Goal: Find contact information: Find contact information

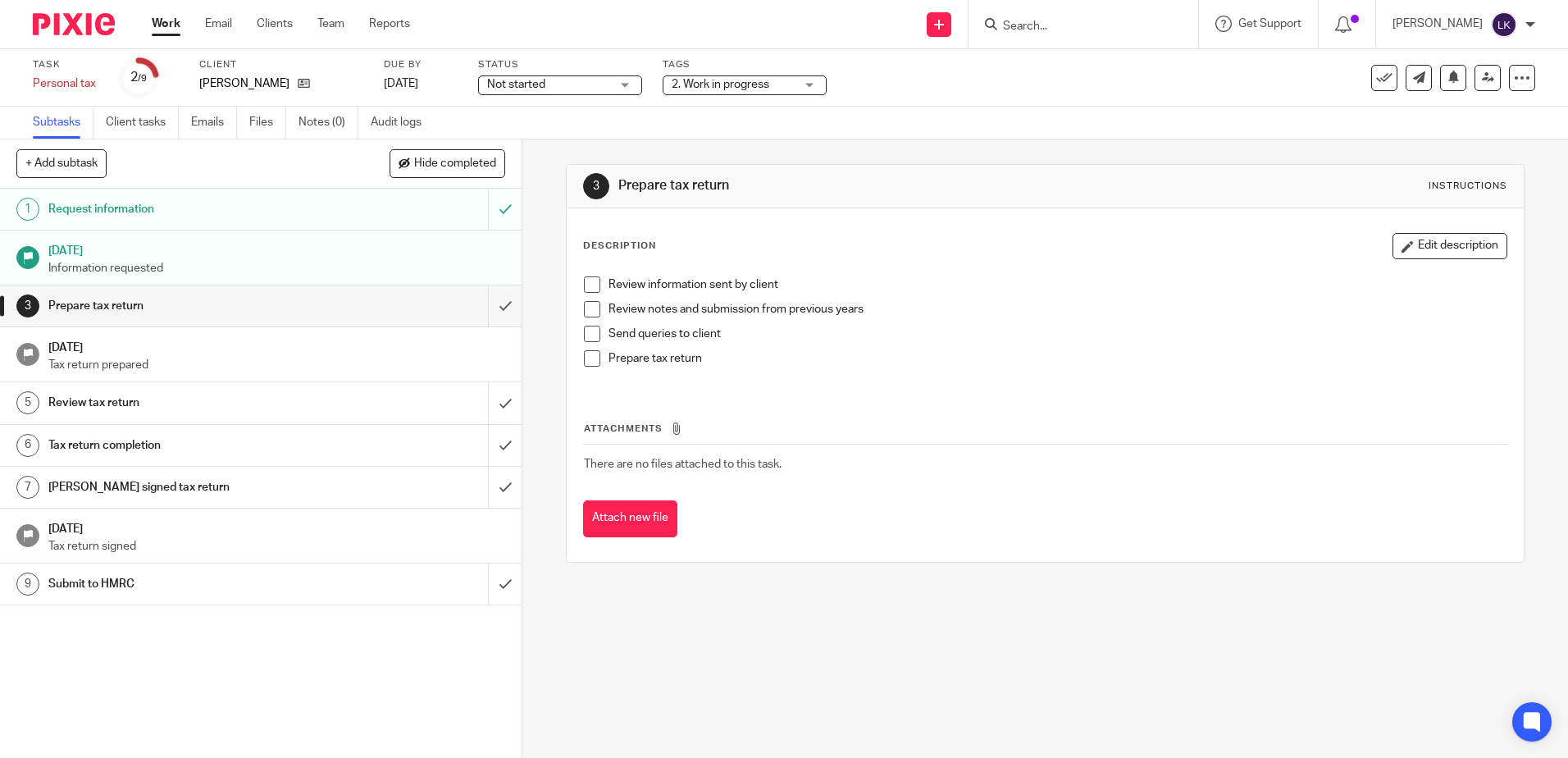
click at [1030, 25] on input "Search" at bounding box center [1075, 26] width 148 height 15
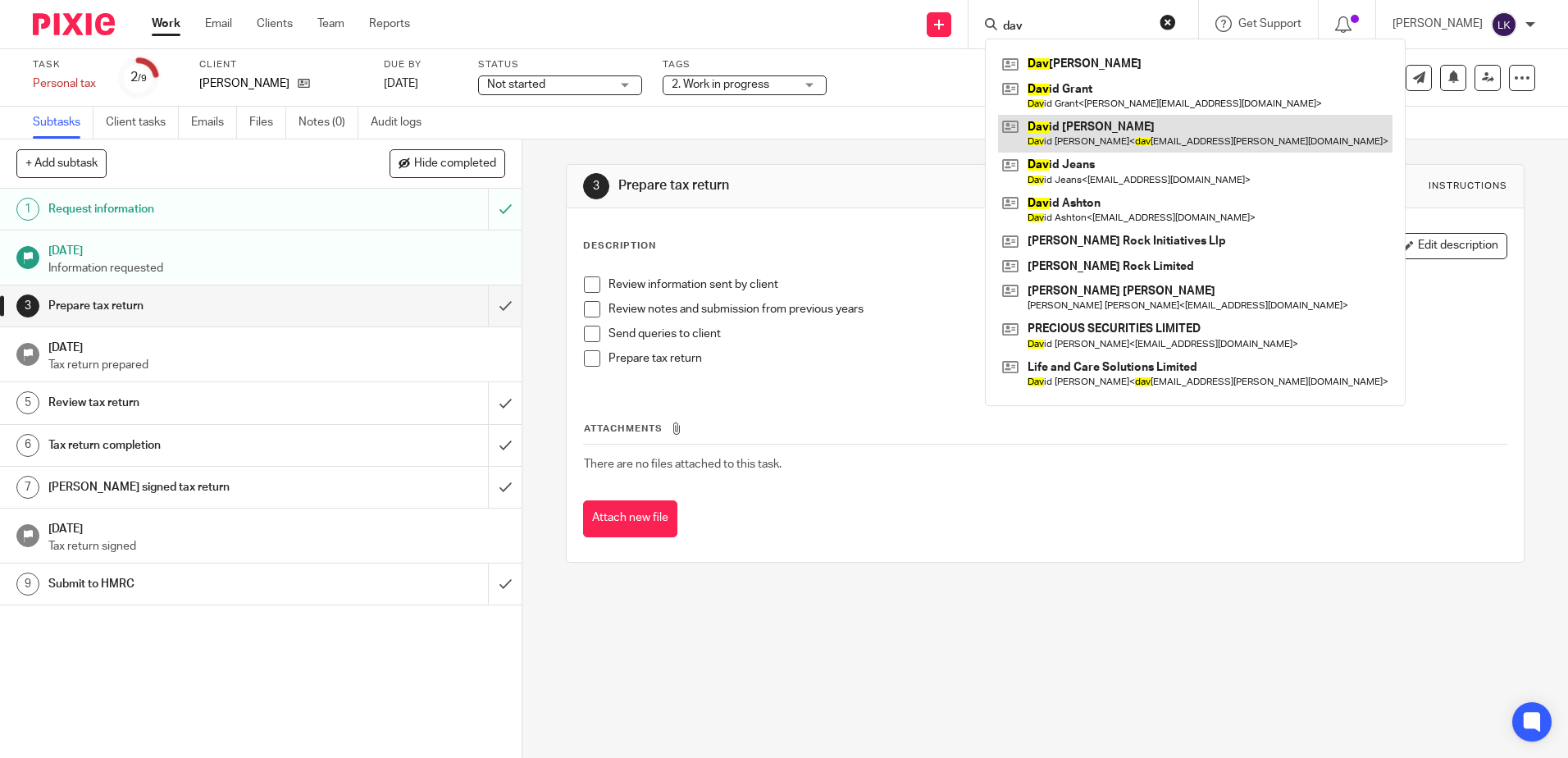
type input "dav"
click at [1081, 125] on link at bounding box center [1194, 134] width 395 height 38
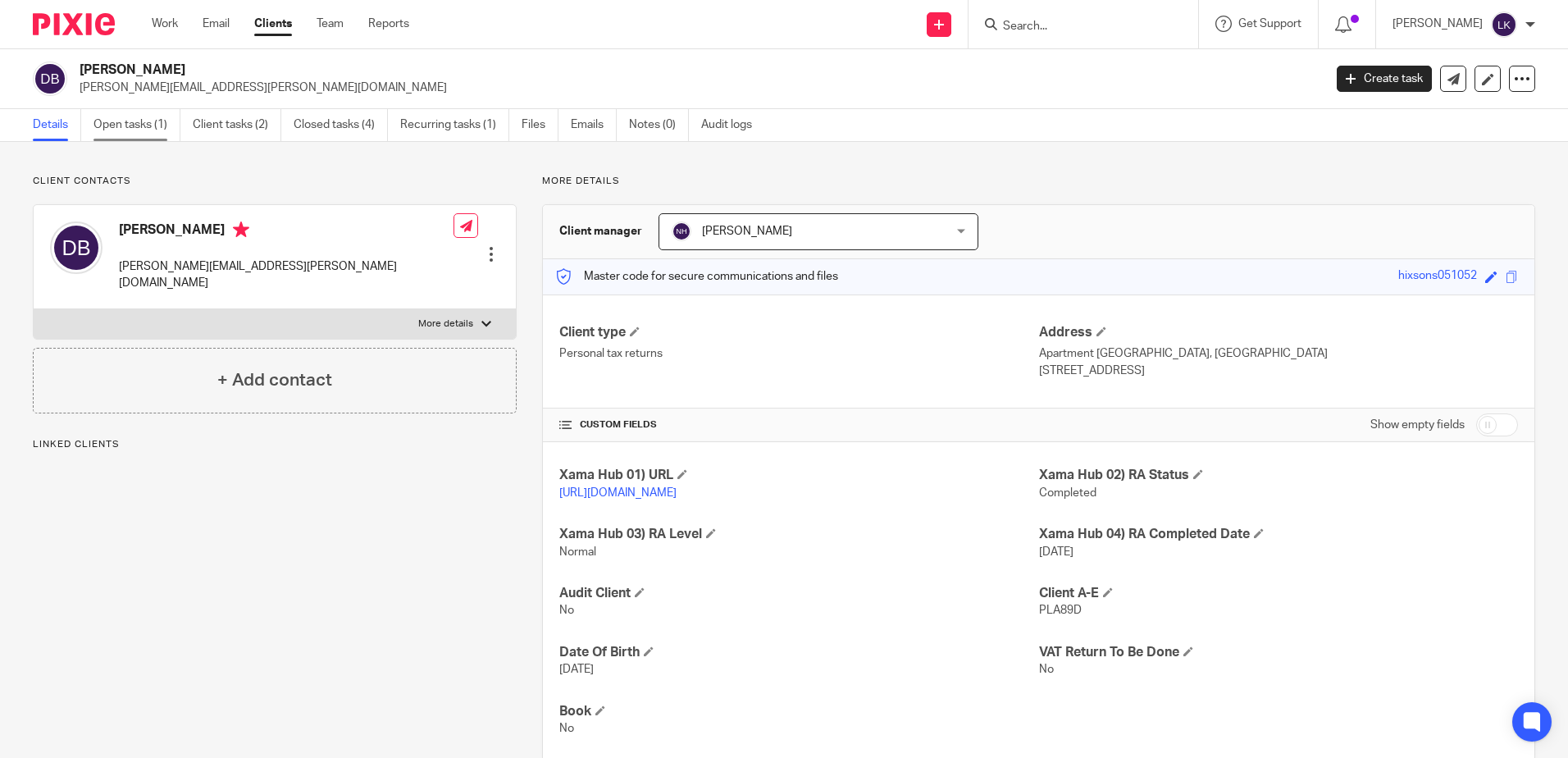
click at [119, 115] on link "Open tasks (1)" at bounding box center [136, 125] width 87 height 32
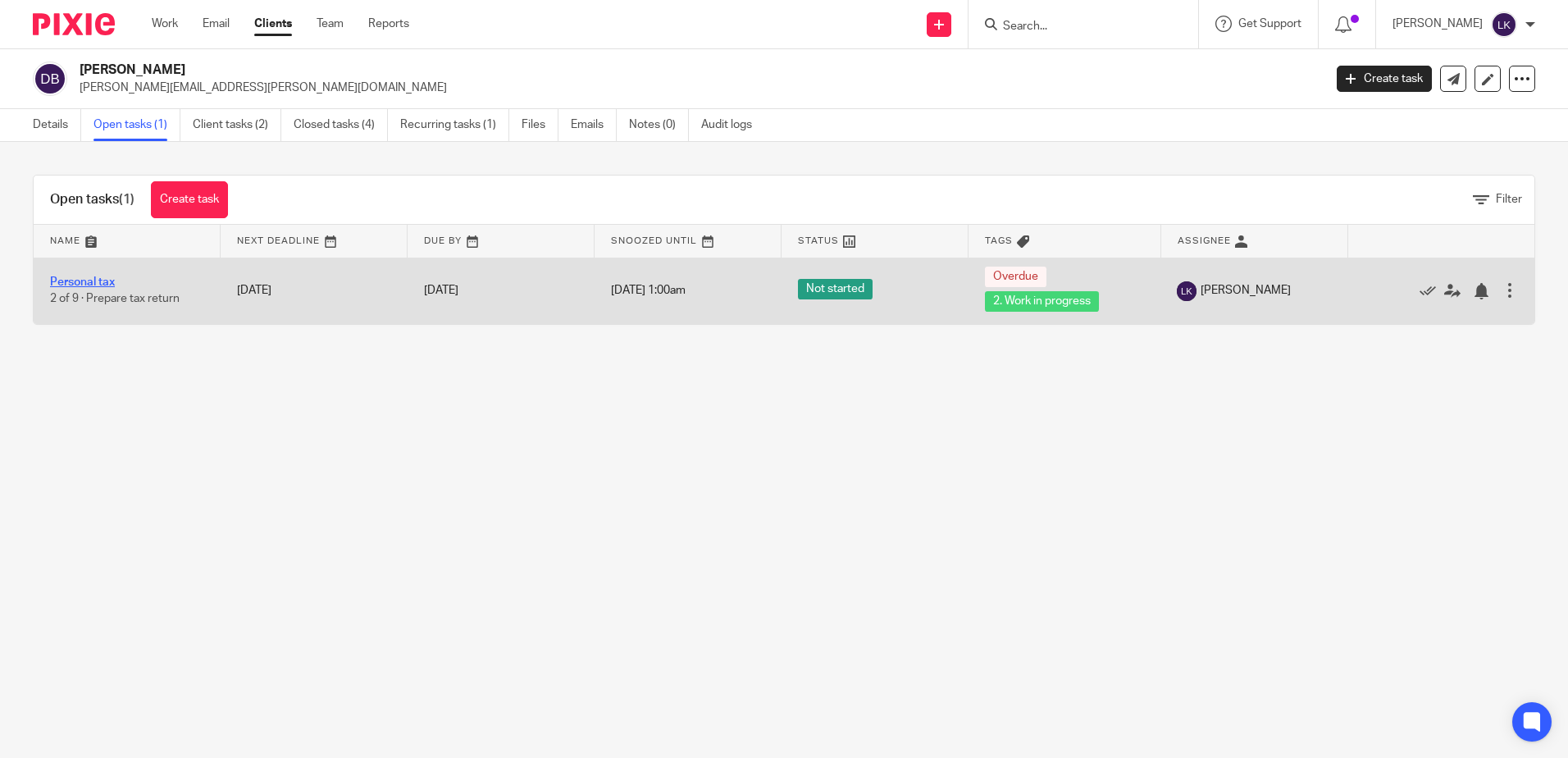
click at [98, 280] on link "Personal tax" at bounding box center [83, 281] width 65 height 11
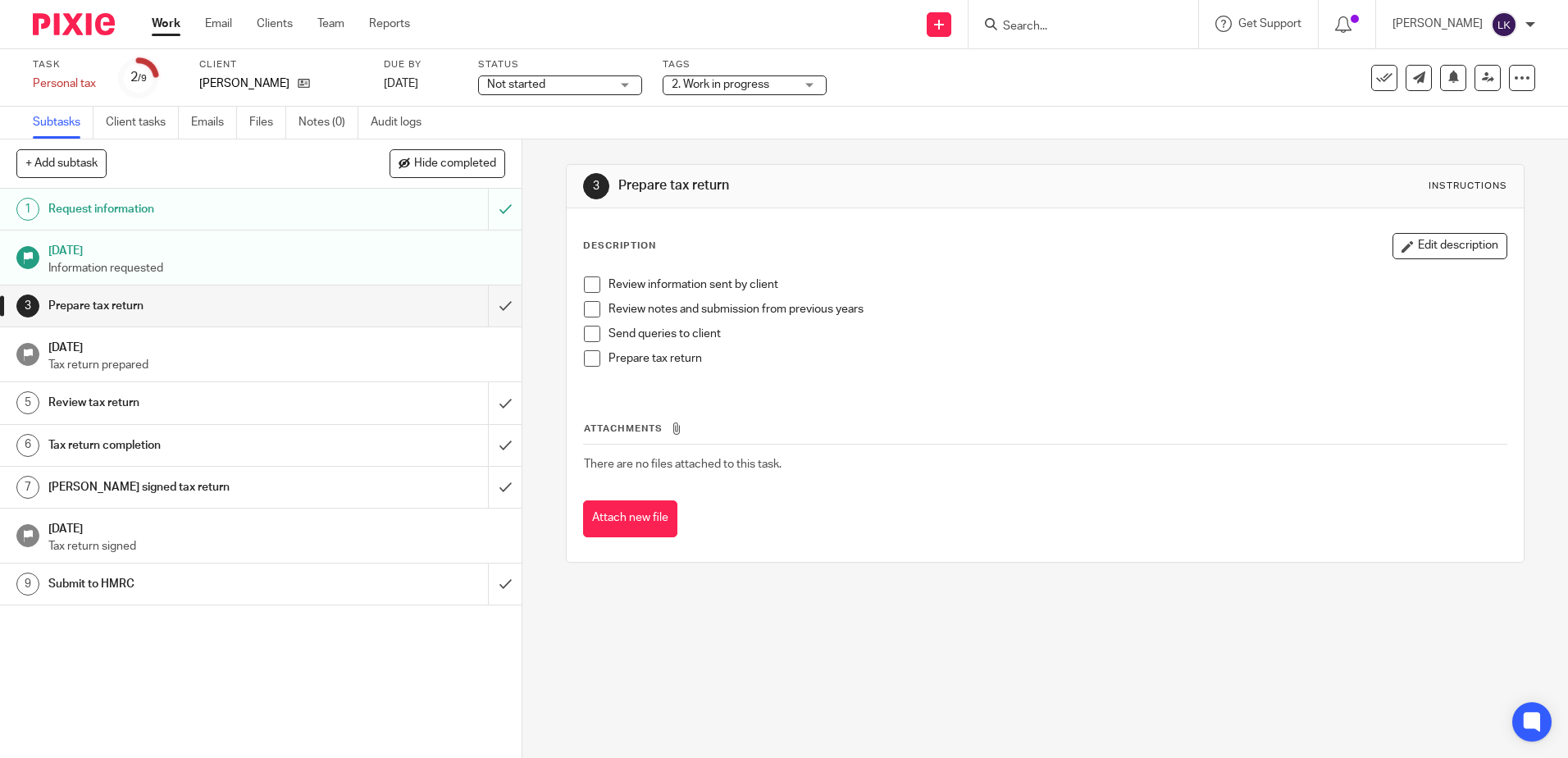
click at [802, 79] on div "2. Work in progress" at bounding box center [744, 85] width 164 height 19
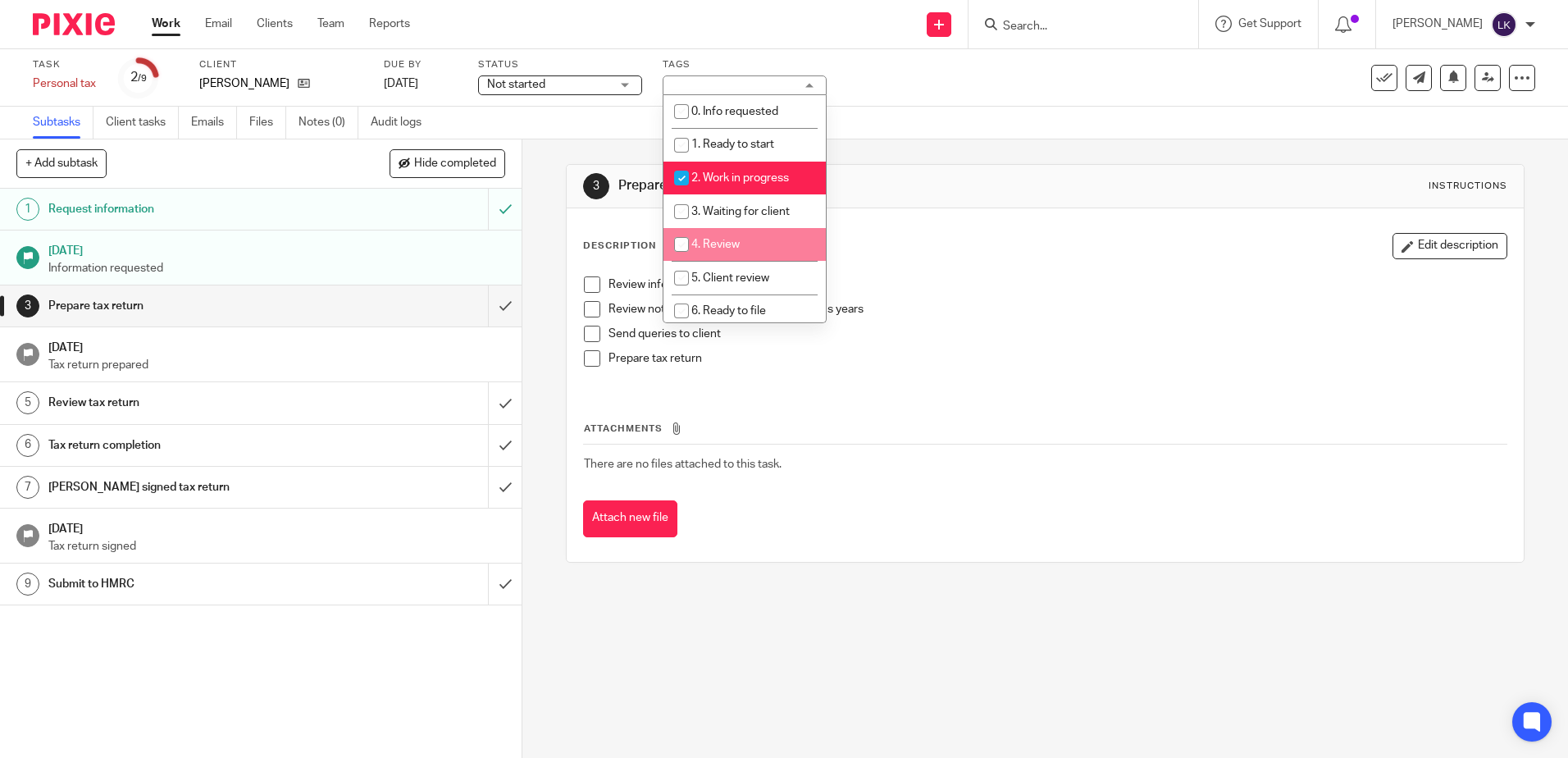
click at [683, 243] on input "checkbox" at bounding box center [681, 244] width 31 height 31
checkbox input "true"
click at [684, 175] on input "checkbox" at bounding box center [681, 178] width 31 height 31
checkbox input "false"
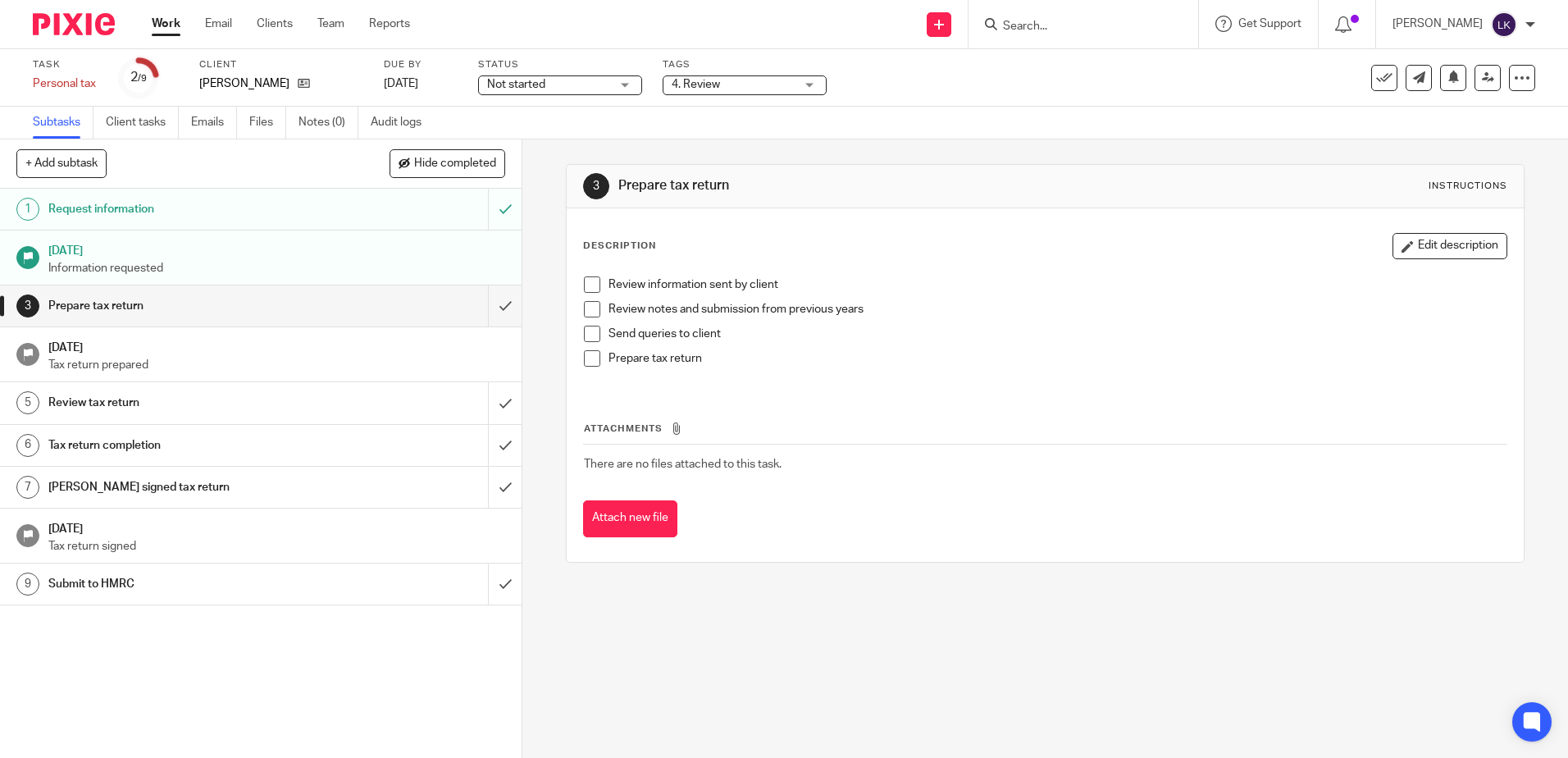
click at [586, 283] on span at bounding box center [592, 284] width 17 height 17
click at [584, 307] on span at bounding box center [592, 309] width 17 height 17
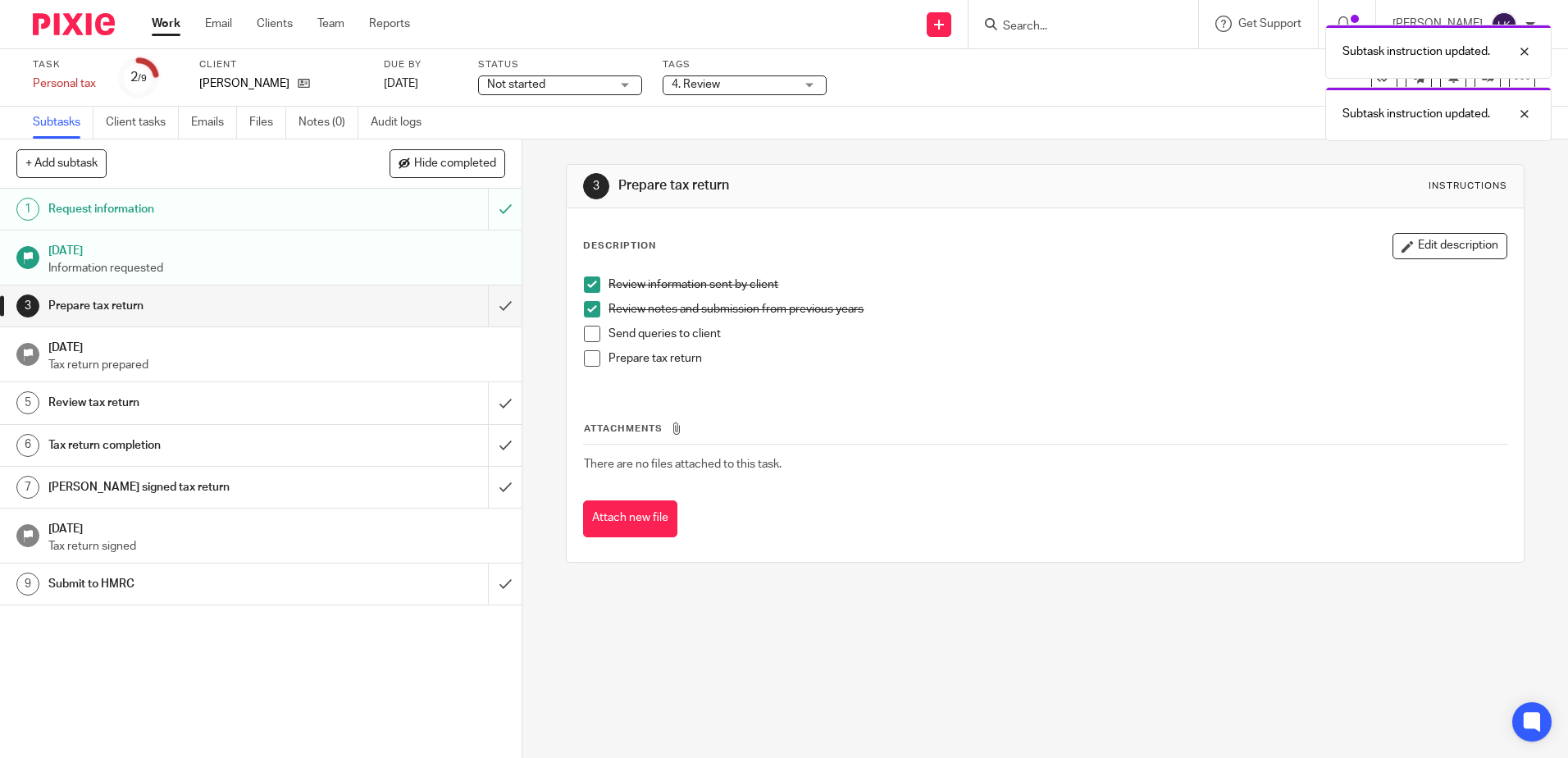
click at [588, 333] on span at bounding box center [592, 333] width 17 height 17
click at [587, 362] on span at bounding box center [592, 358] width 17 height 17
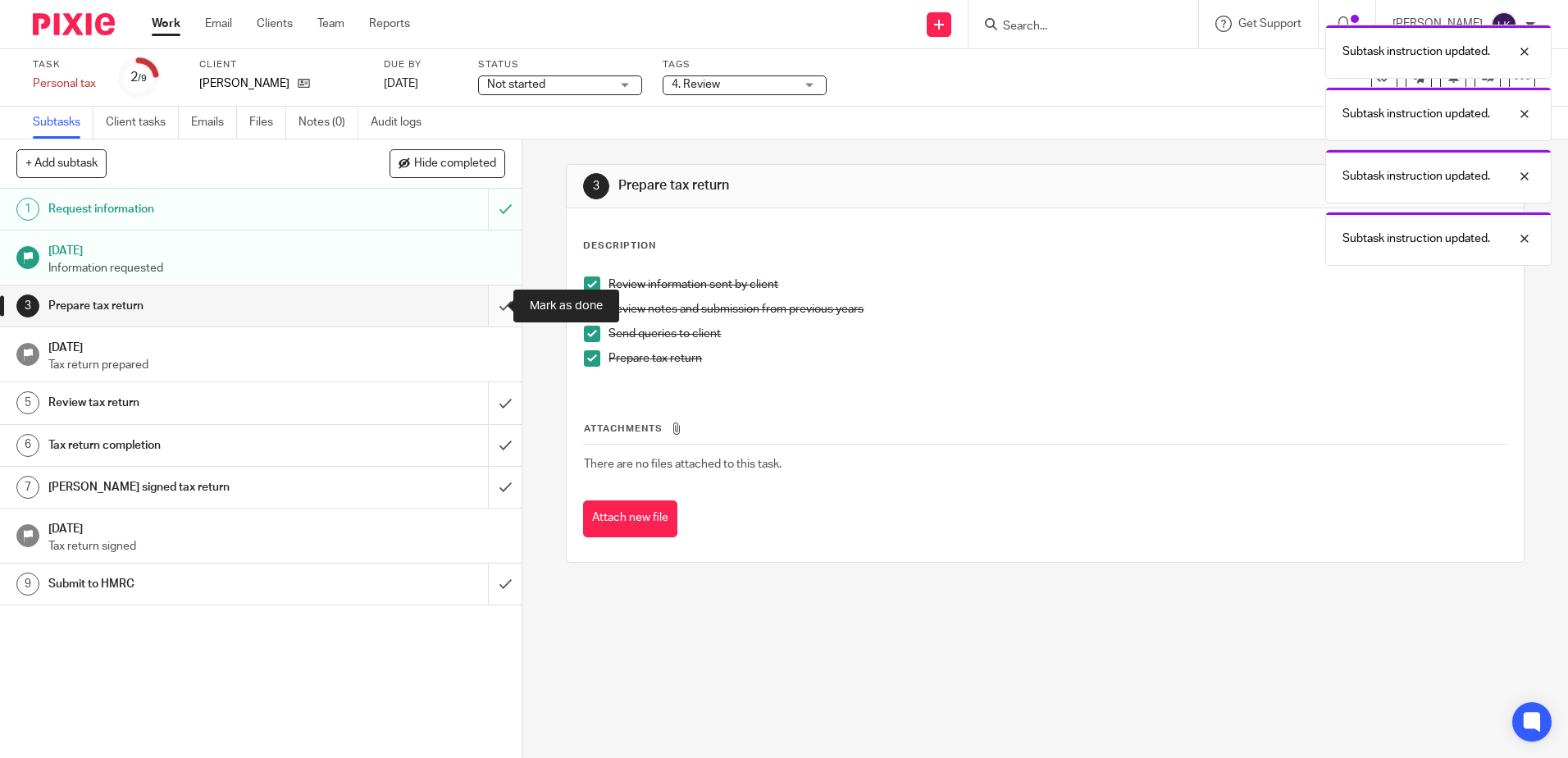
click at [485, 308] on input "submit" at bounding box center [260, 306] width 521 height 41
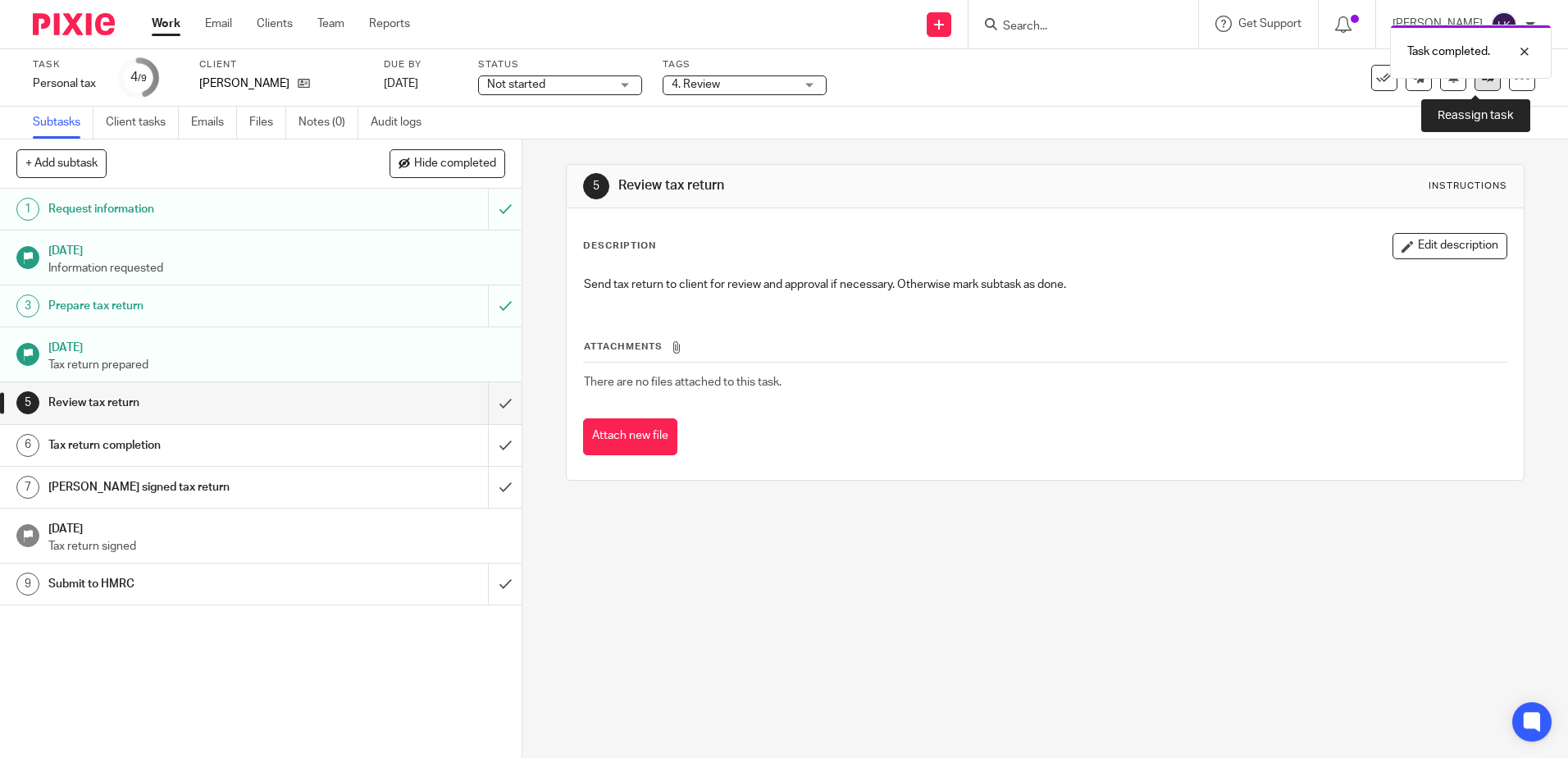
click at [1476, 89] on link at bounding box center [1487, 78] width 26 height 26
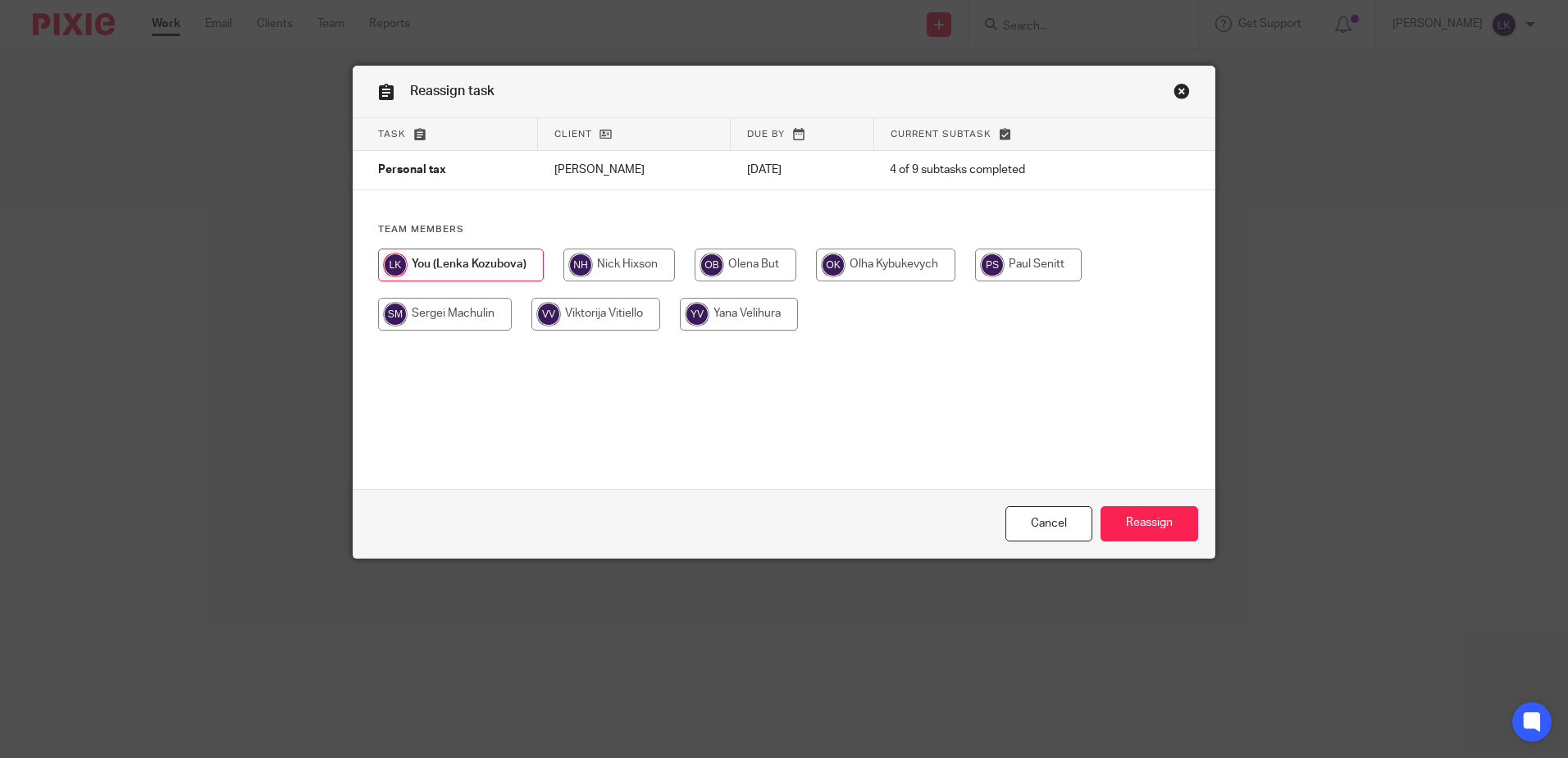
click at [596, 260] on input "radio" at bounding box center [619, 265] width 112 height 33
radio input "true"
click at [1143, 516] on input "Reassign" at bounding box center [1149, 524] width 98 height 35
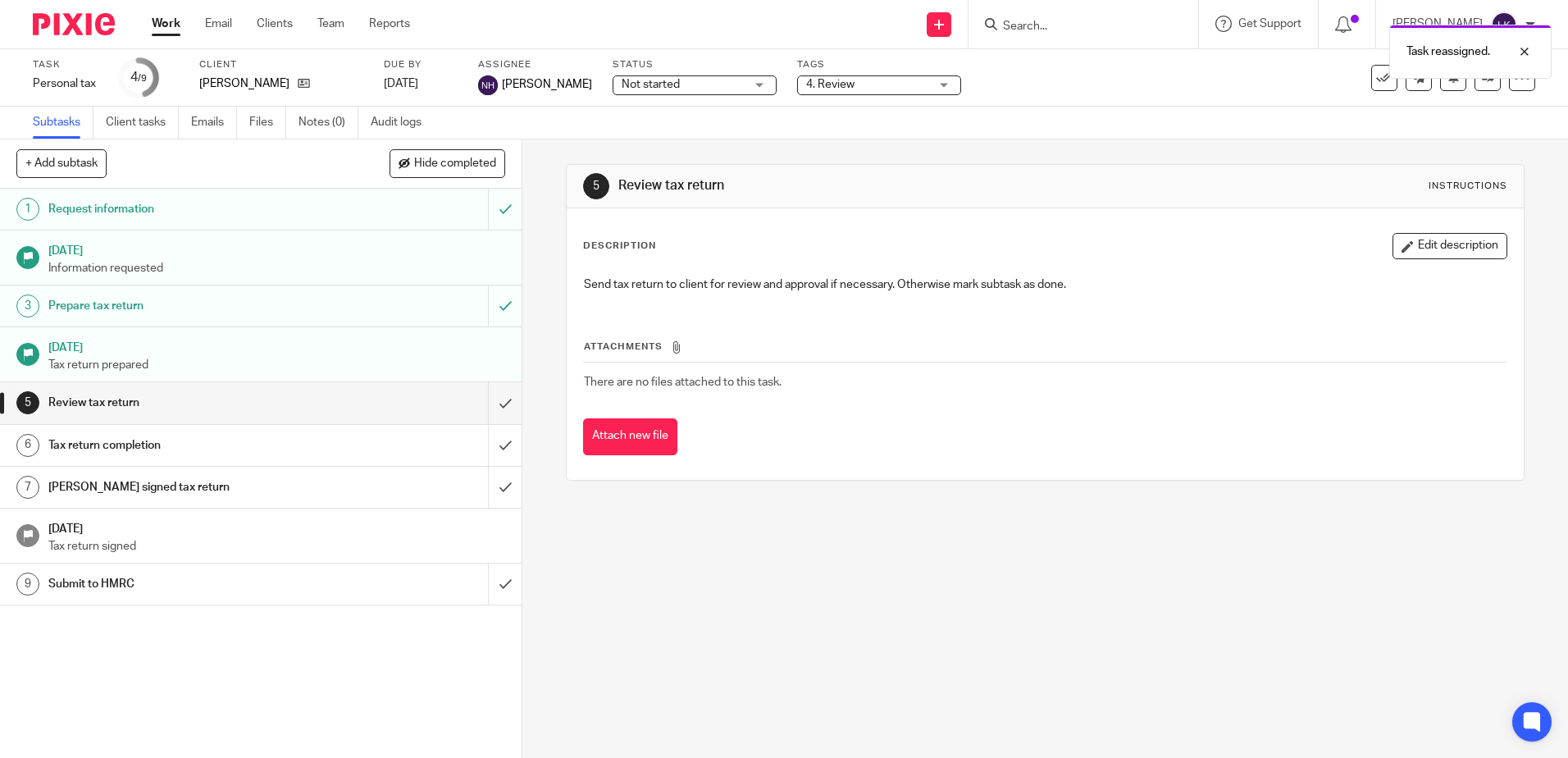
click at [1026, 23] on div "Task reassigned." at bounding box center [1167, 47] width 767 height 62
click at [1024, 23] on input "Search" at bounding box center [1075, 26] width 148 height 15
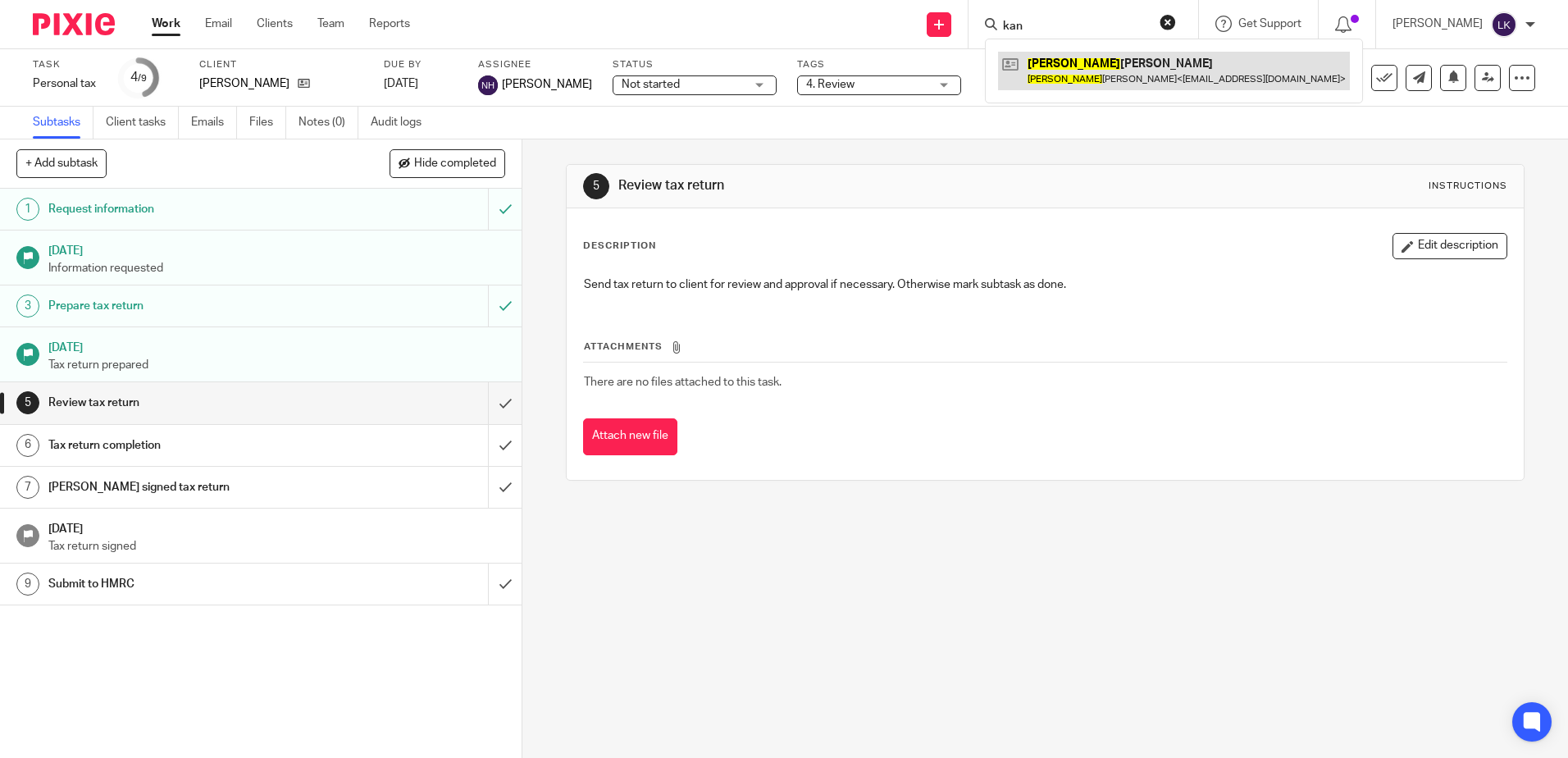
type input "kan"
click at [1078, 69] on link at bounding box center [1173, 70] width 352 height 38
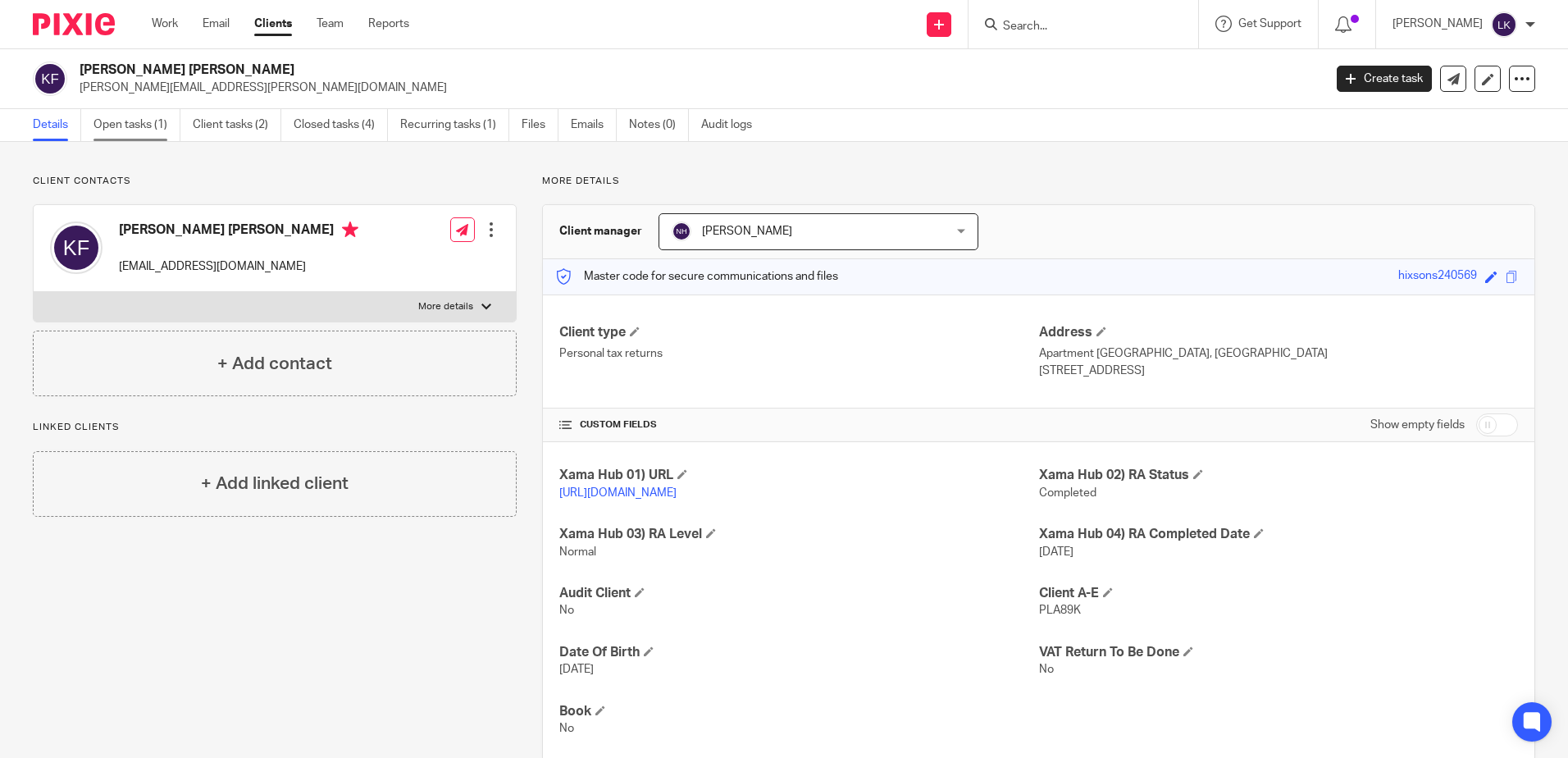
click at [129, 128] on link "Open tasks (1)" at bounding box center [136, 125] width 87 height 32
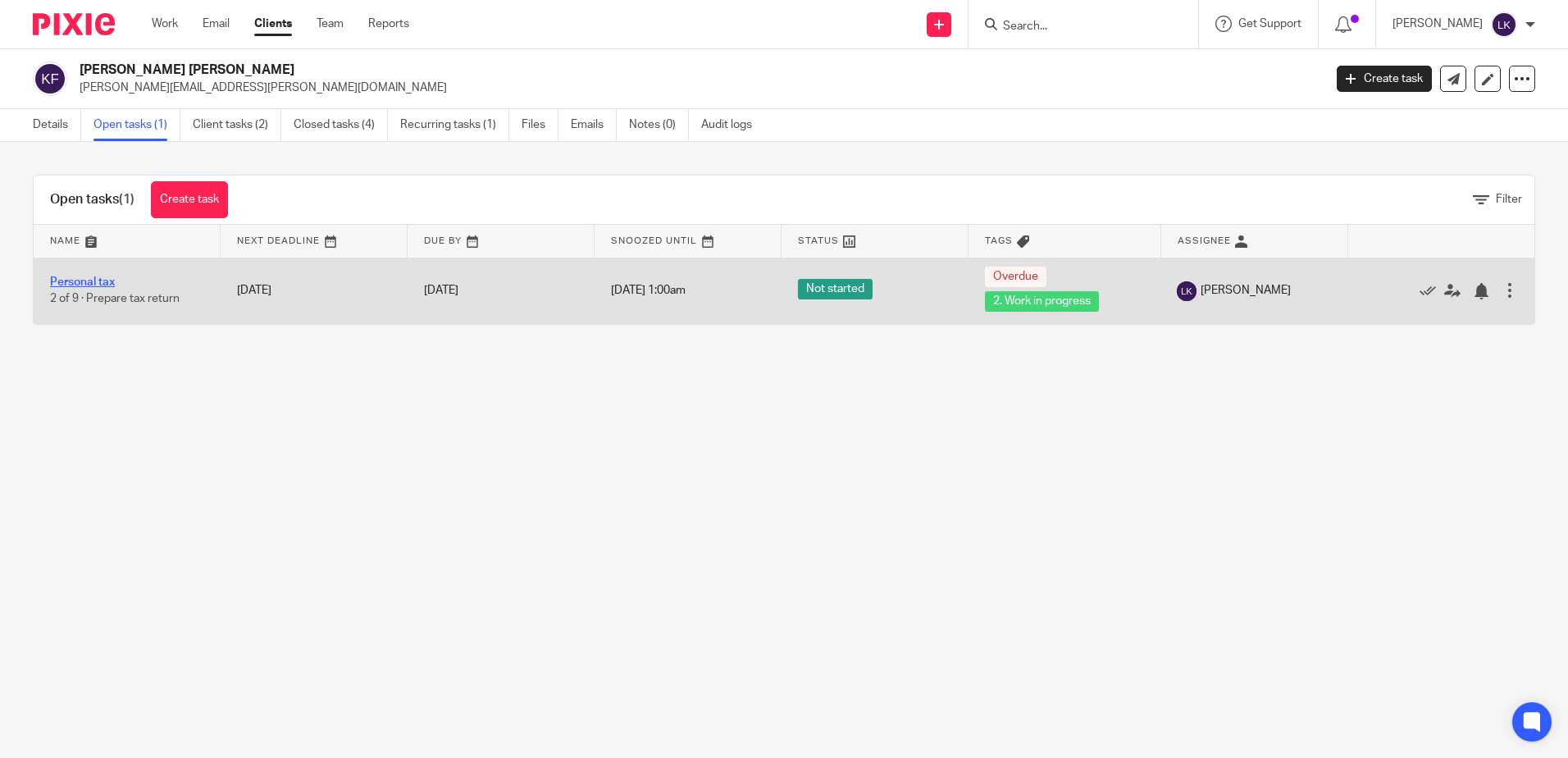
click at [75, 281] on link "Personal tax" at bounding box center [83, 281] width 65 height 11
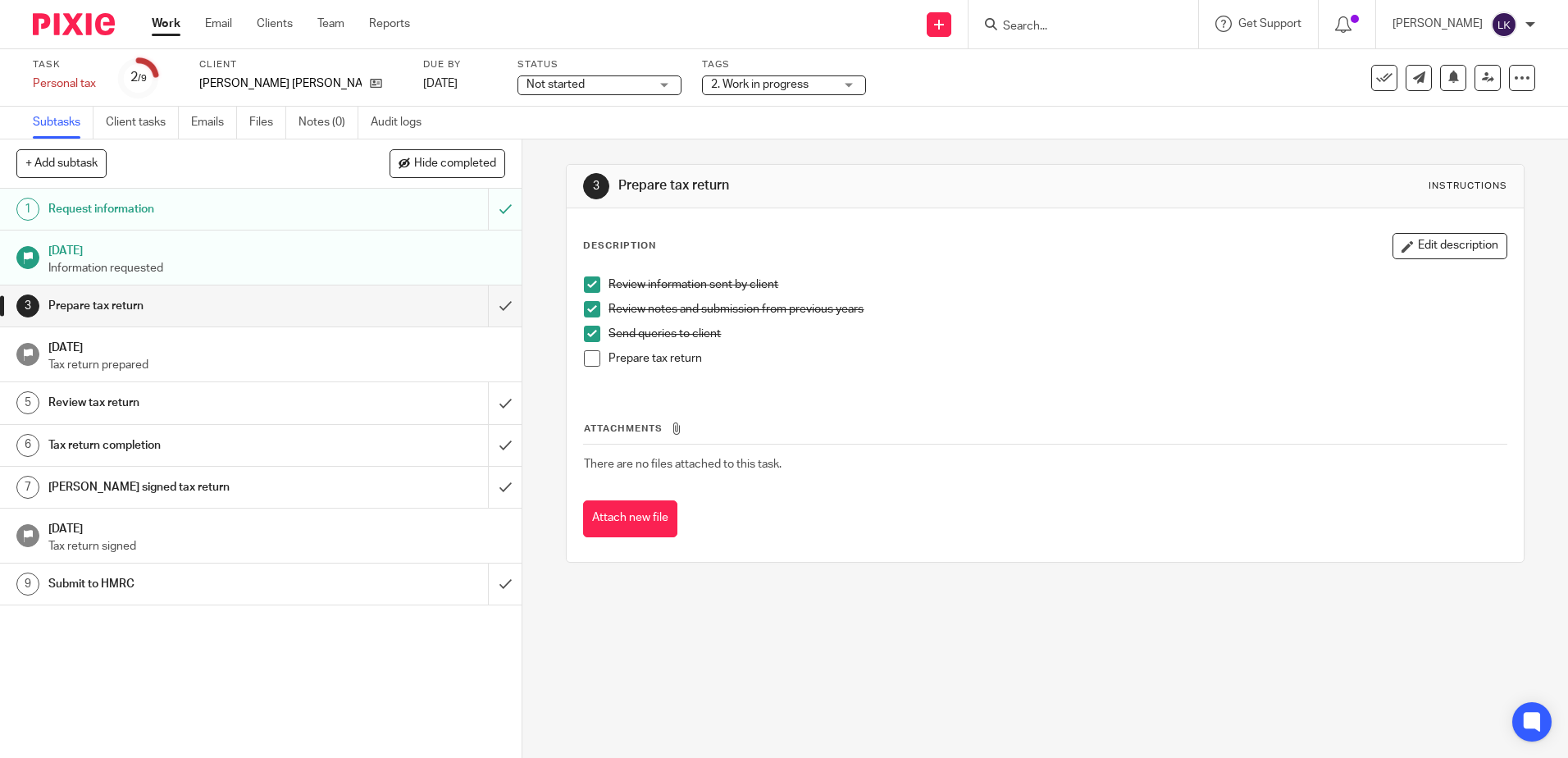
click at [744, 89] on span "2. Work in progress" at bounding box center [759, 84] width 98 height 11
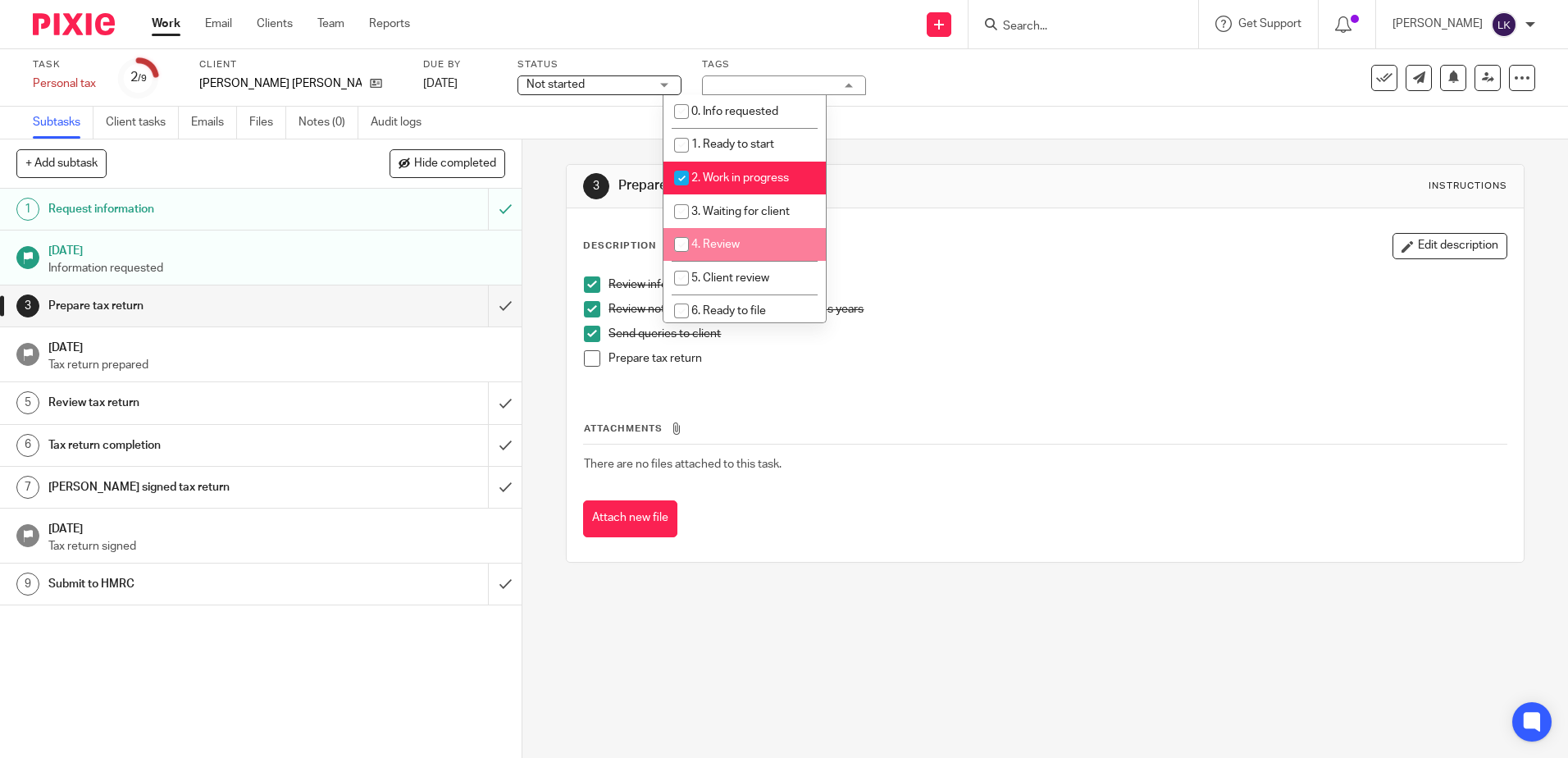
click at [675, 241] on input "checkbox" at bounding box center [681, 244] width 31 height 31
checkbox input "true"
click at [680, 177] on input "checkbox" at bounding box center [681, 178] width 31 height 31
checkbox input "false"
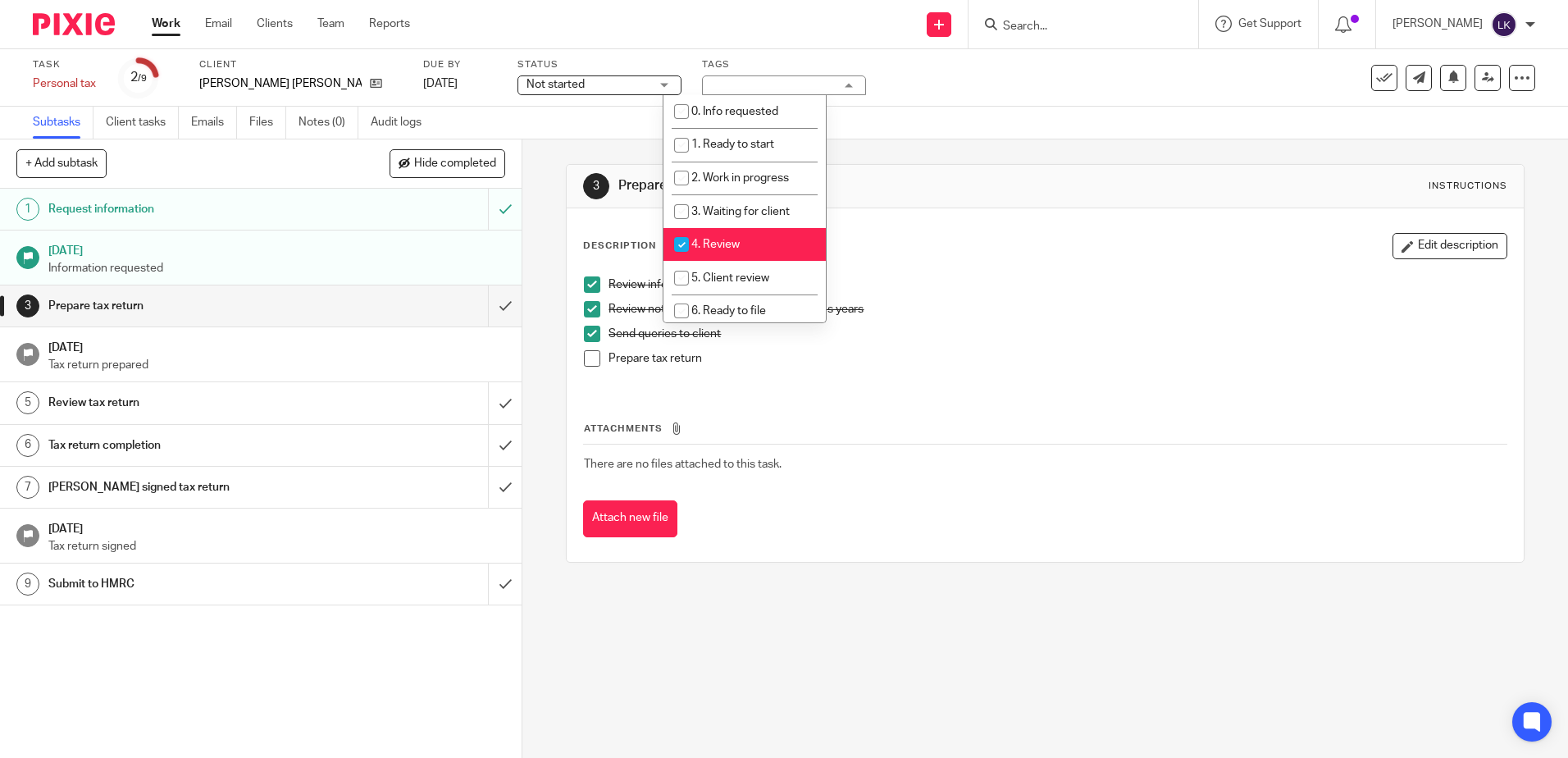
click at [584, 356] on span at bounding box center [592, 358] width 17 height 17
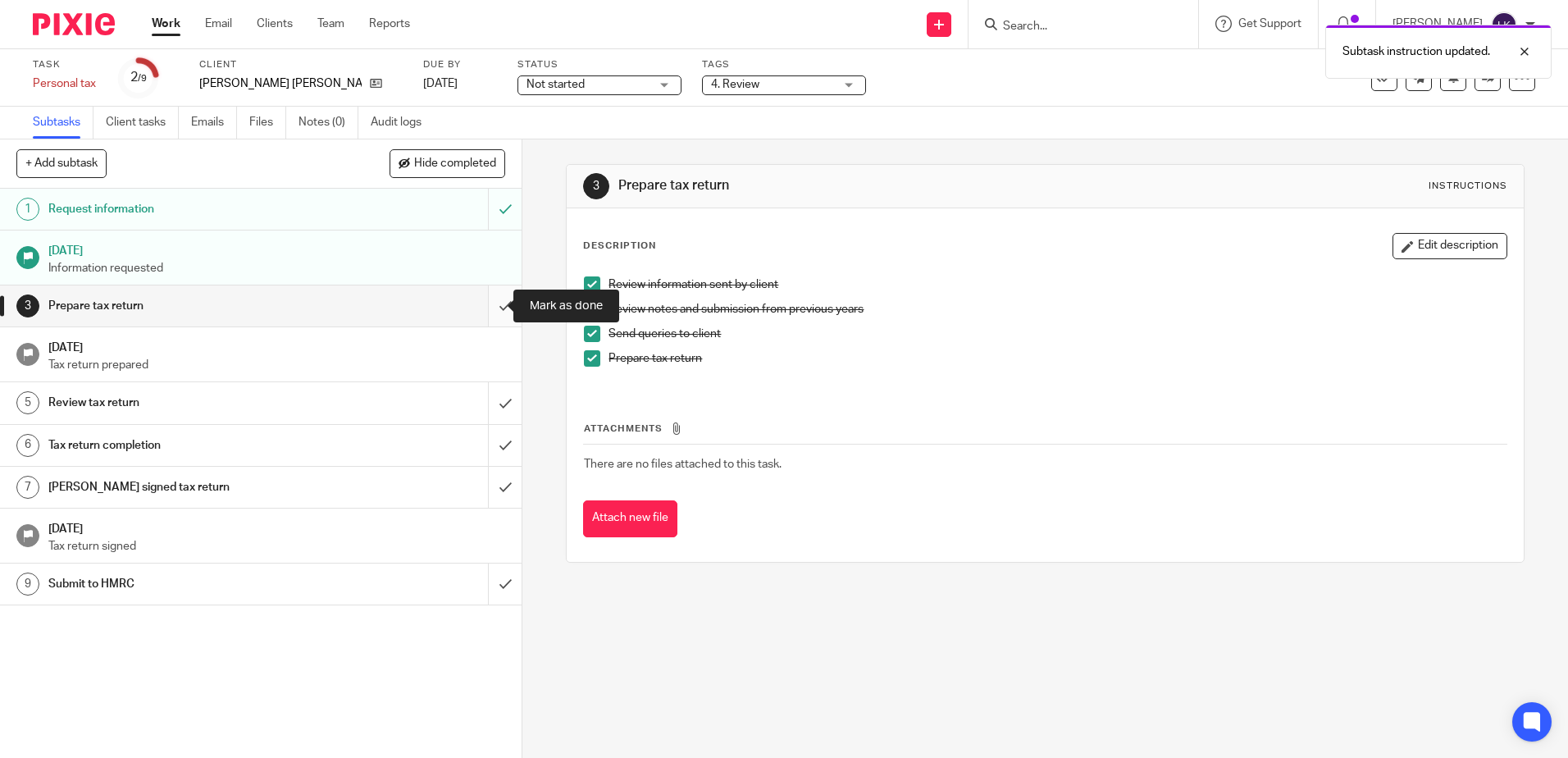
click at [484, 306] on input "submit" at bounding box center [260, 306] width 521 height 41
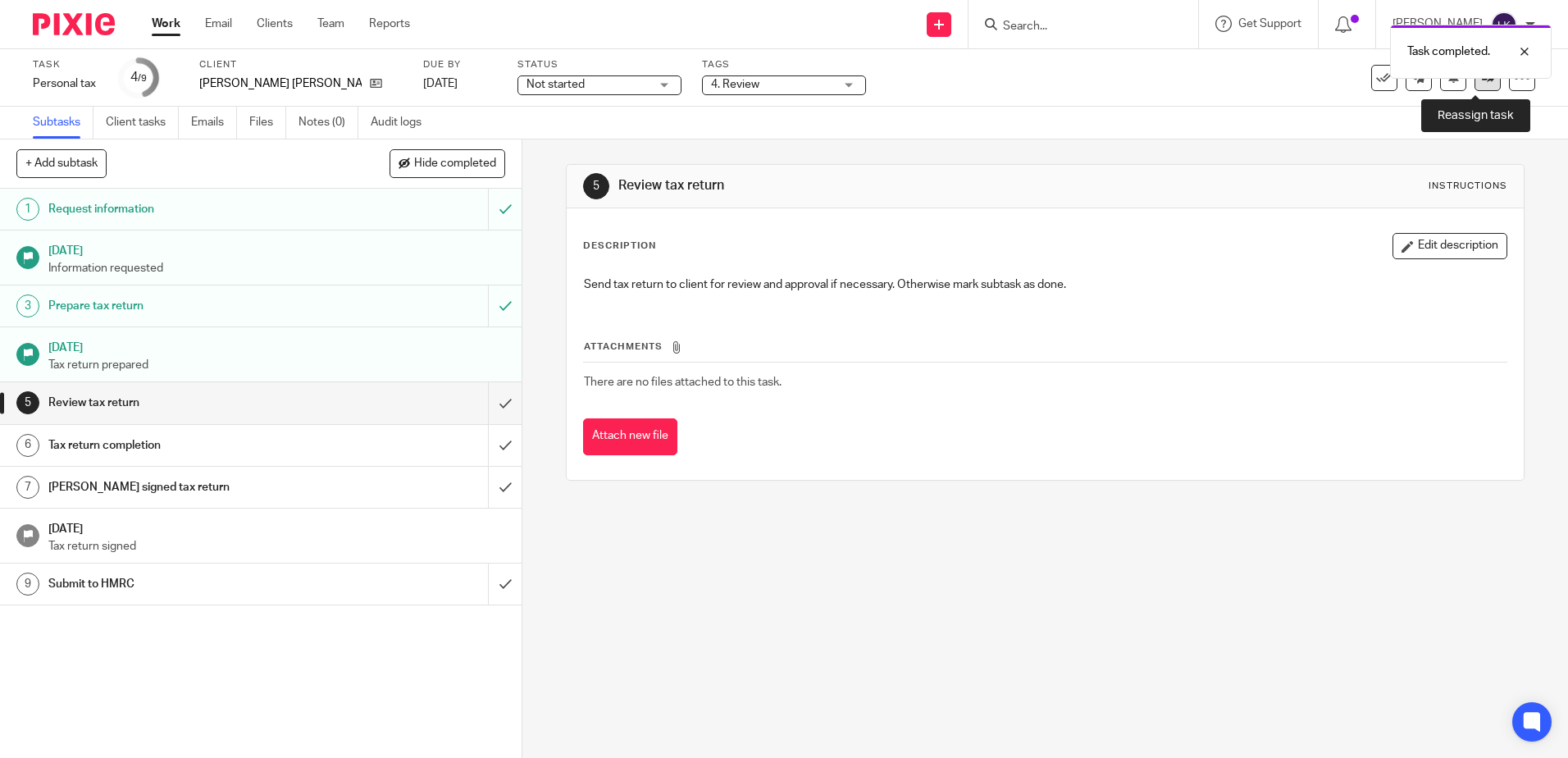
click at [1482, 83] on icon at bounding box center [1488, 77] width 12 height 12
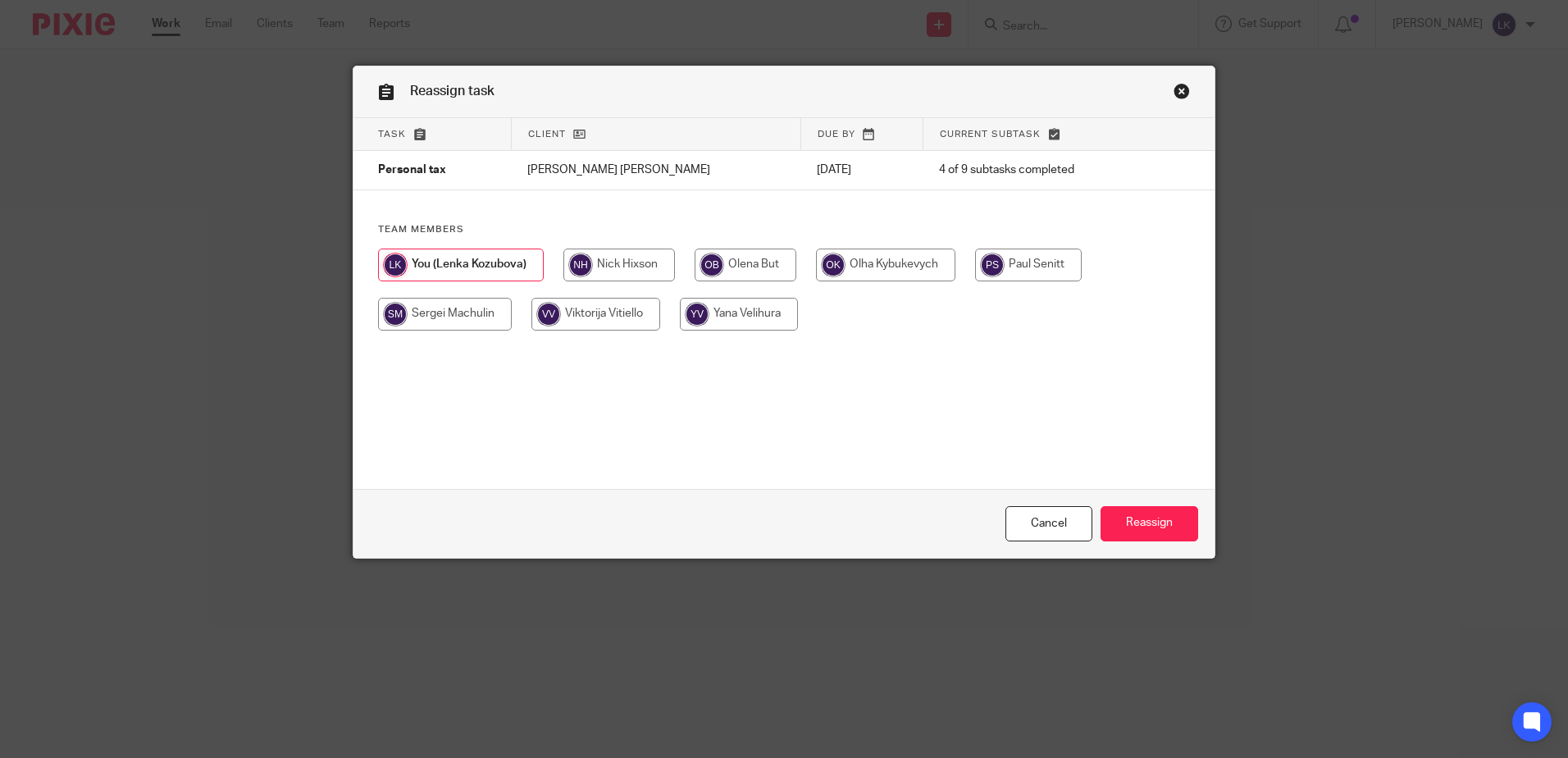
click at [610, 253] on input "radio" at bounding box center [619, 265] width 112 height 33
radio input "true"
click at [1118, 510] on input "Reassign" at bounding box center [1149, 524] width 98 height 35
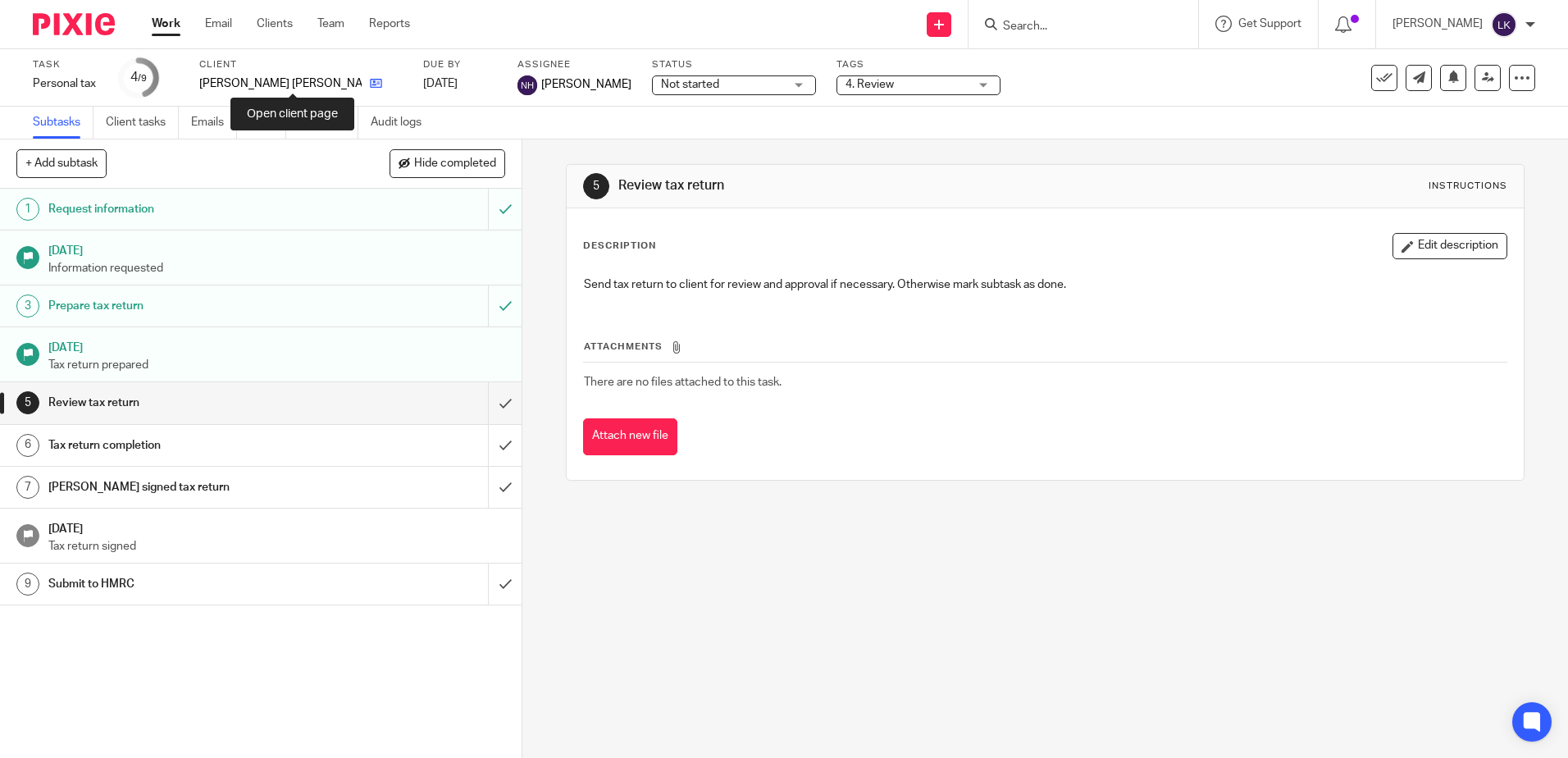
click at [370, 83] on icon at bounding box center [376, 84] width 12 height 12
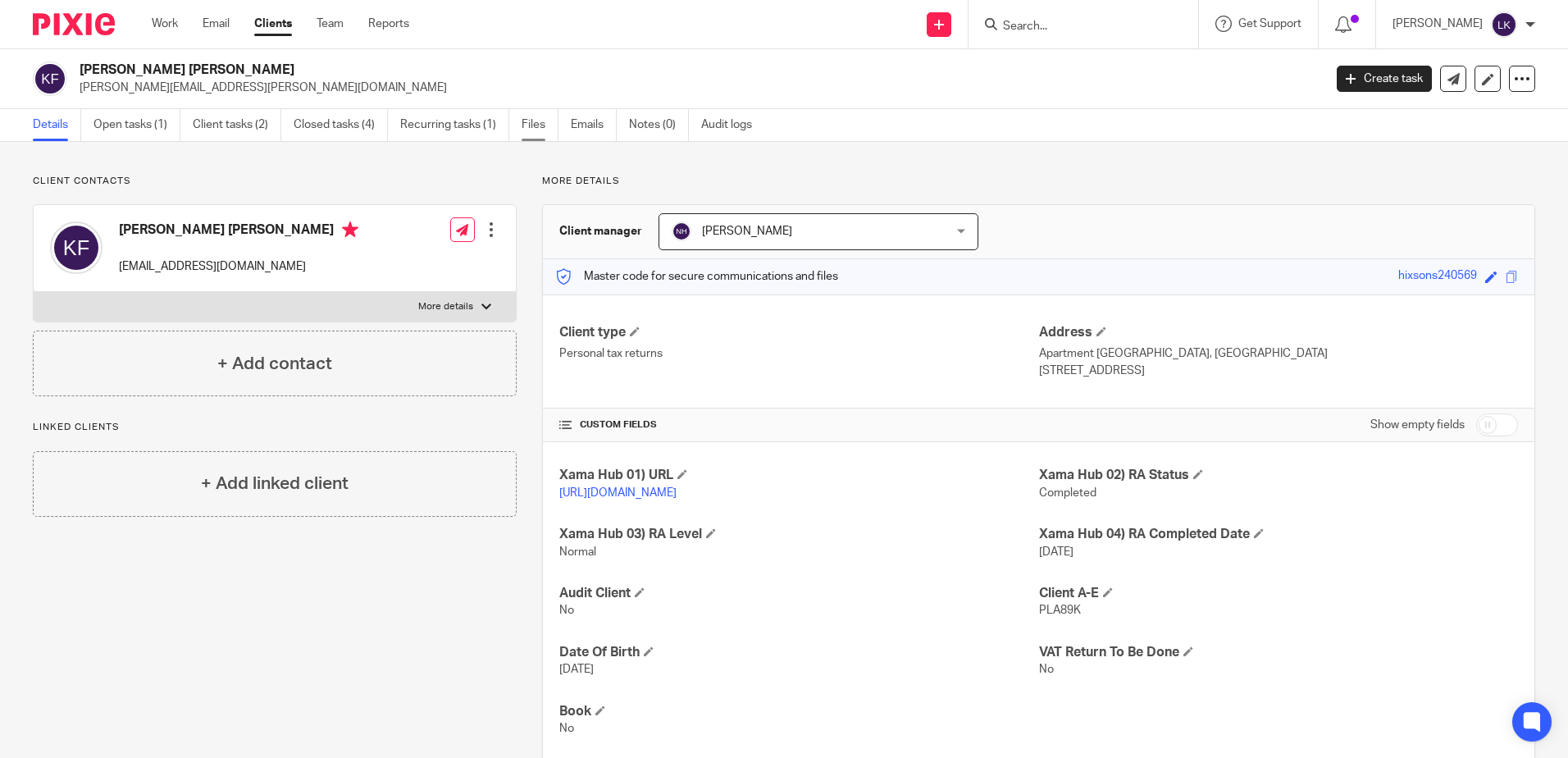
click at [544, 116] on link "Files" at bounding box center [540, 125] width 37 height 32
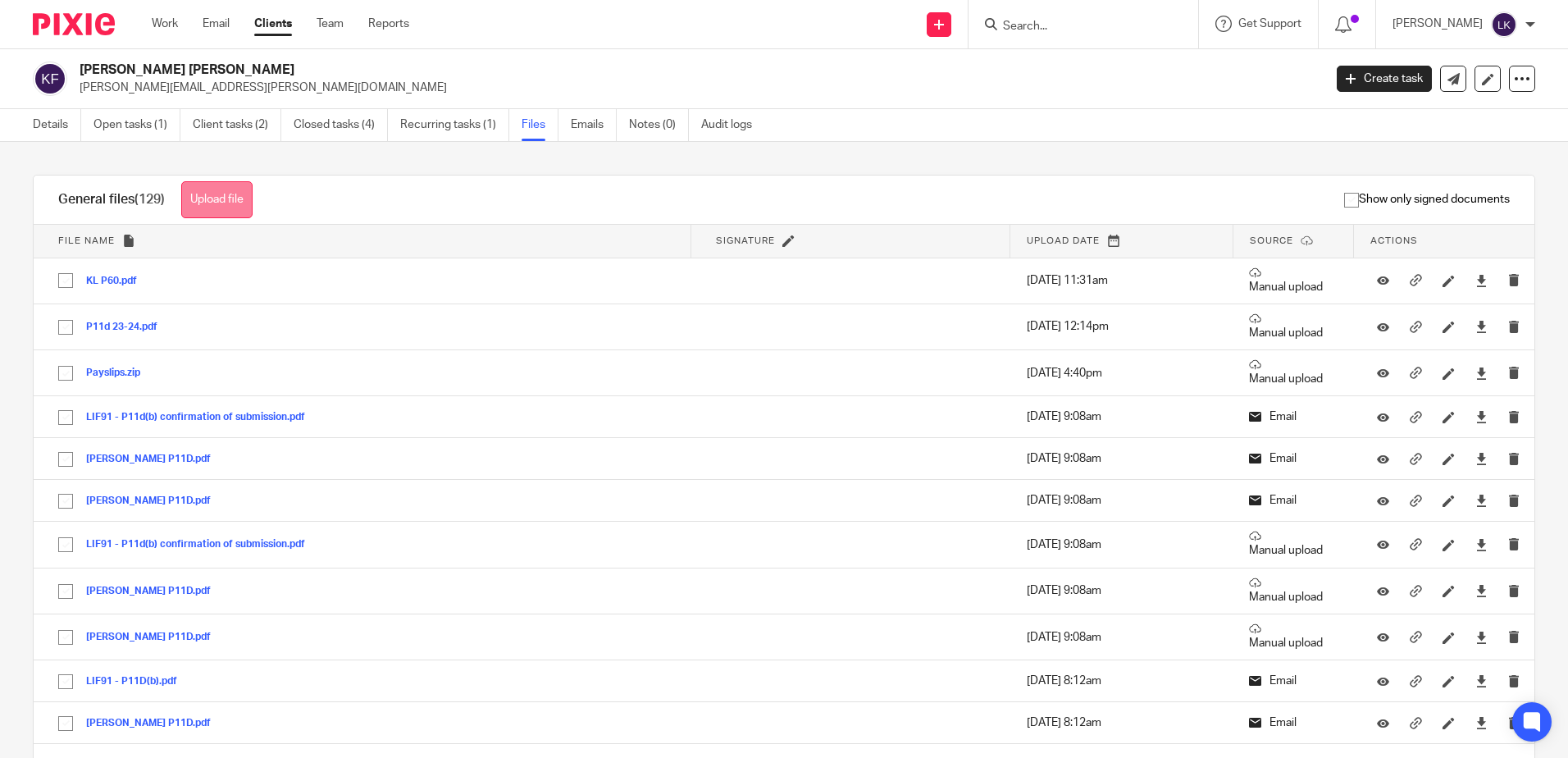
click at [250, 186] on button "Upload file" at bounding box center [216, 200] width 71 height 37
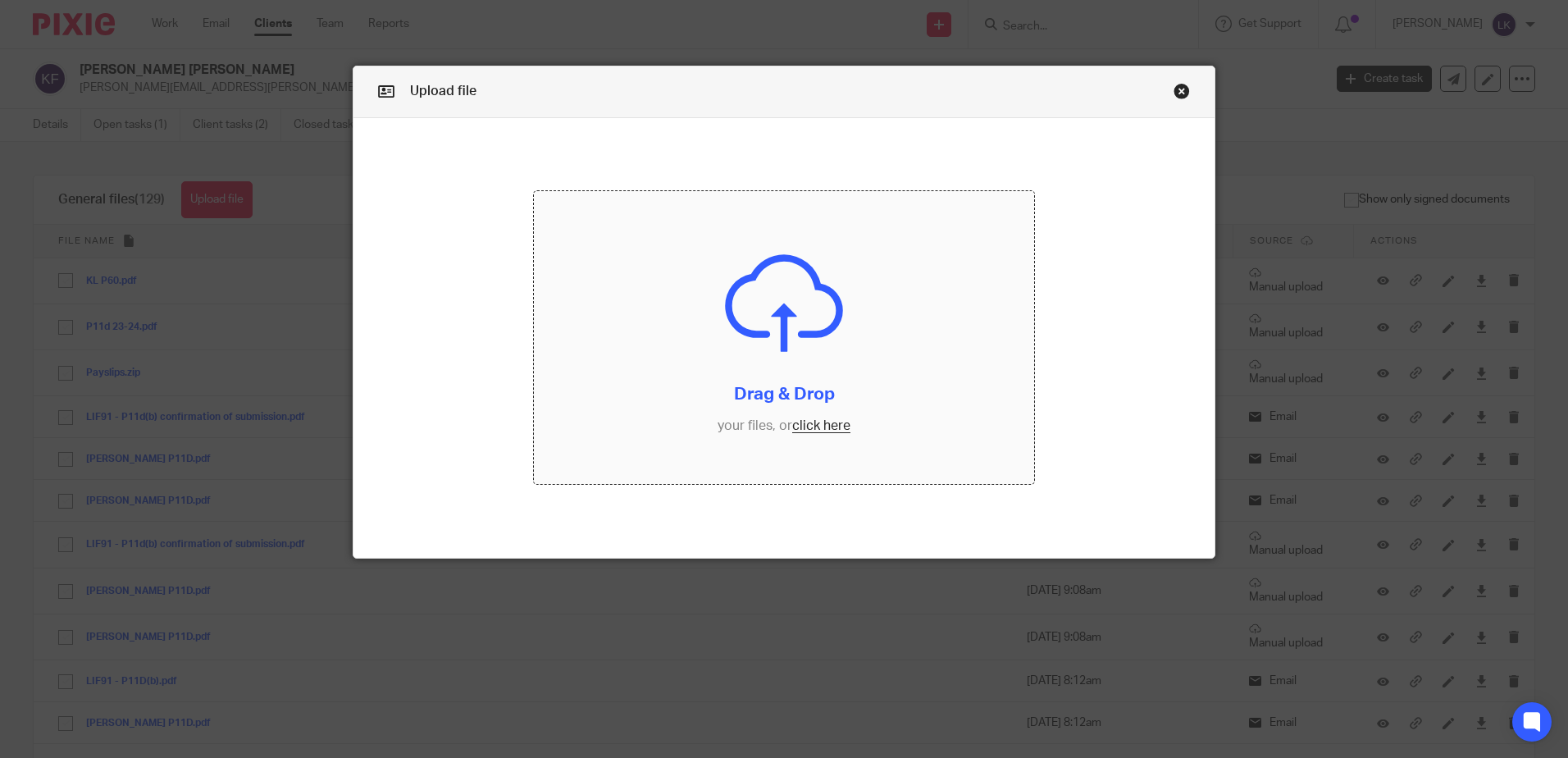
click at [827, 434] on input "file" at bounding box center [783, 337] width 500 height 293
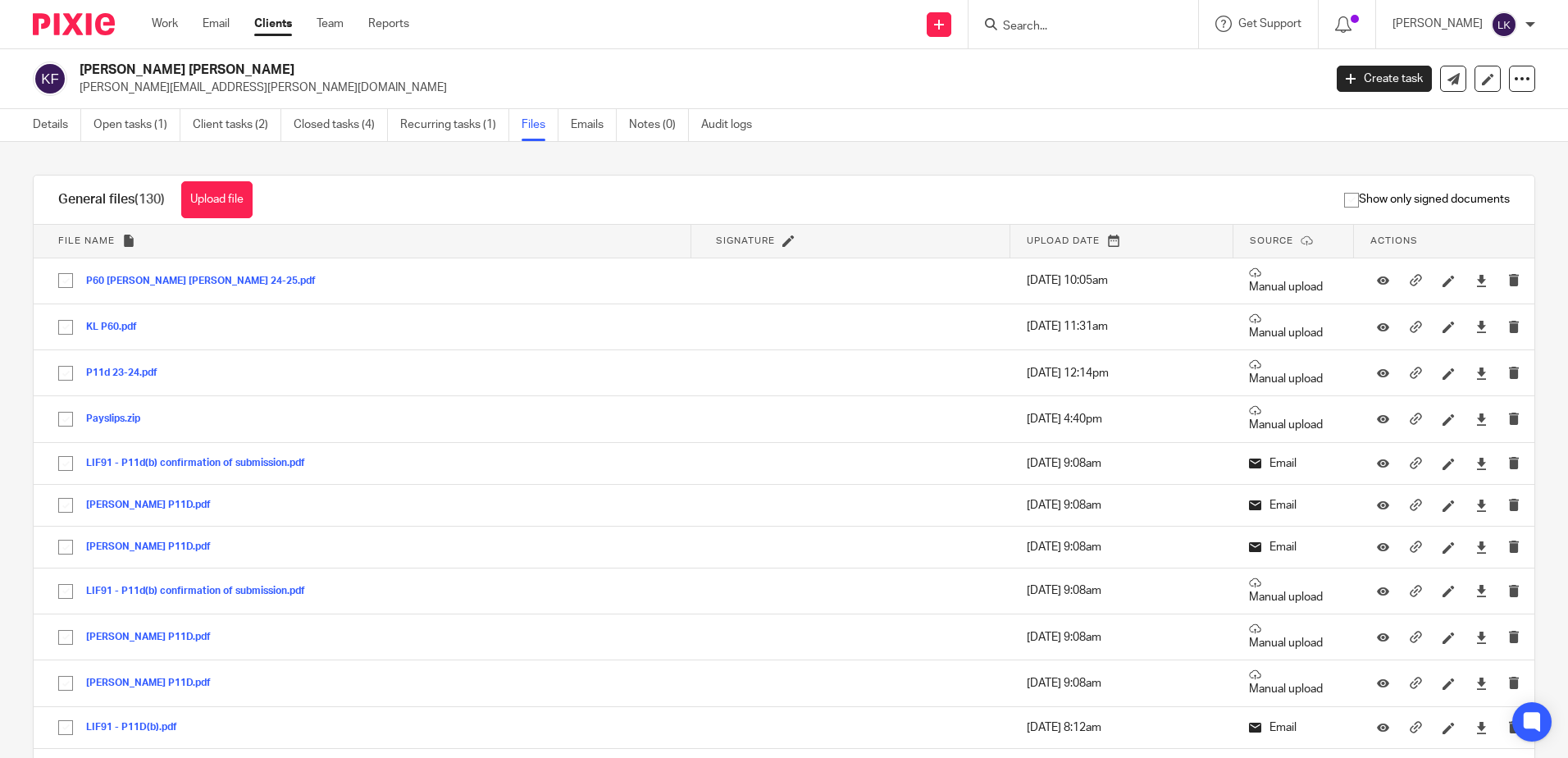
click at [1020, 22] on input "Search" at bounding box center [1075, 26] width 148 height 15
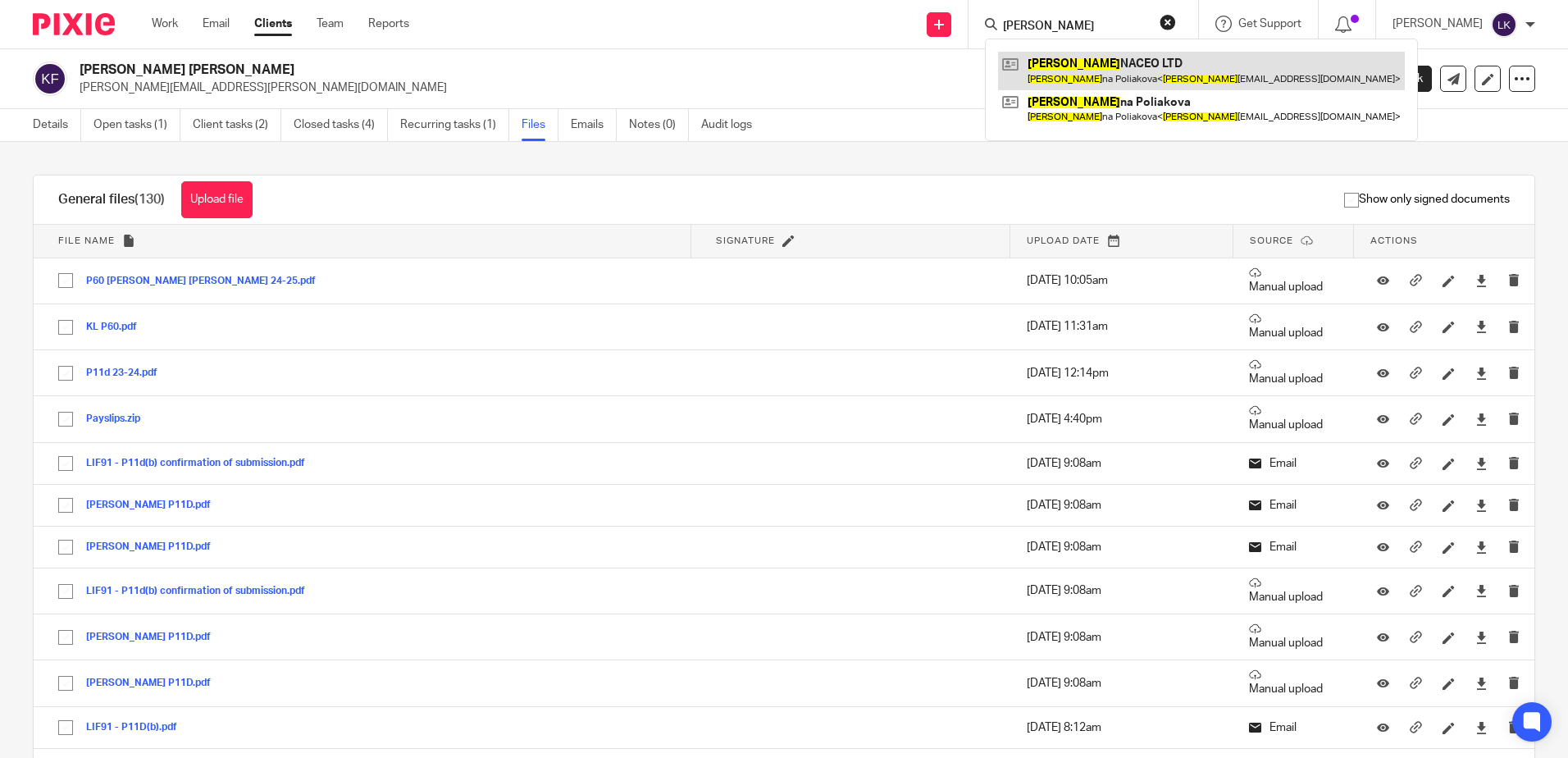
type input "[PERSON_NAME]"
click at [1084, 62] on link at bounding box center [1201, 70] width 407 height 38
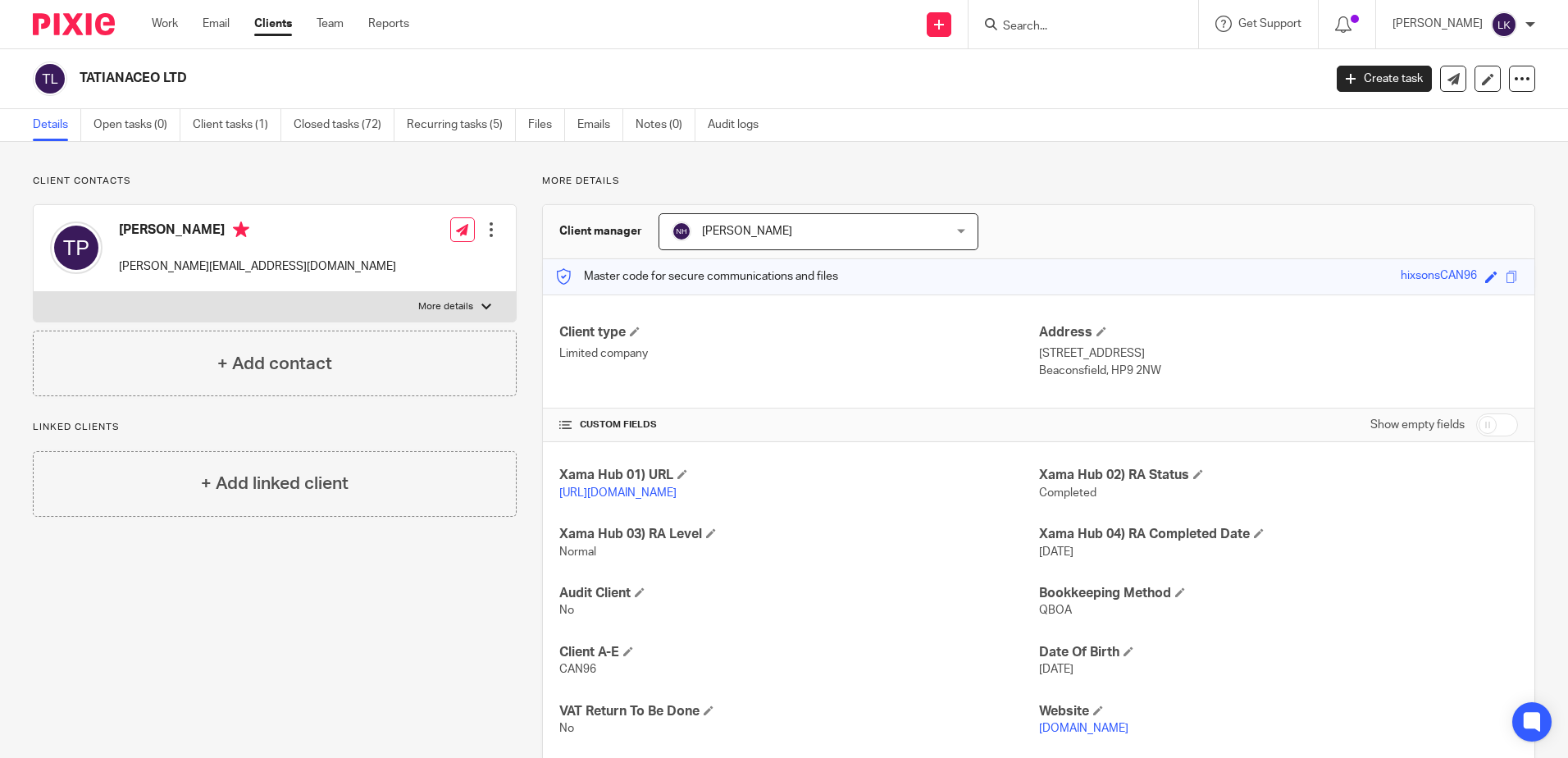
drag, startPoint x: 185, startPoint y: 77, endPoint x: 80, endPoint y: 72, distance: 105.1
click at [80, 72] on h2 "TATIANACEO LTD" at bounding box center [571, 78] width 985 height 18
copy h2 "TATIANACEO LTD"
drag, startPoint x: 276, startPoint y: 267, endPoint x: 118, endPoint y: 269, distance: 158.0
click at [118, 269] on div "[PERSON_NAME] [PERSON_NAME][EMAIL_ADDRESS][DOMAIN_NAME]" at bounding box center [223, 248] width 346 height 69
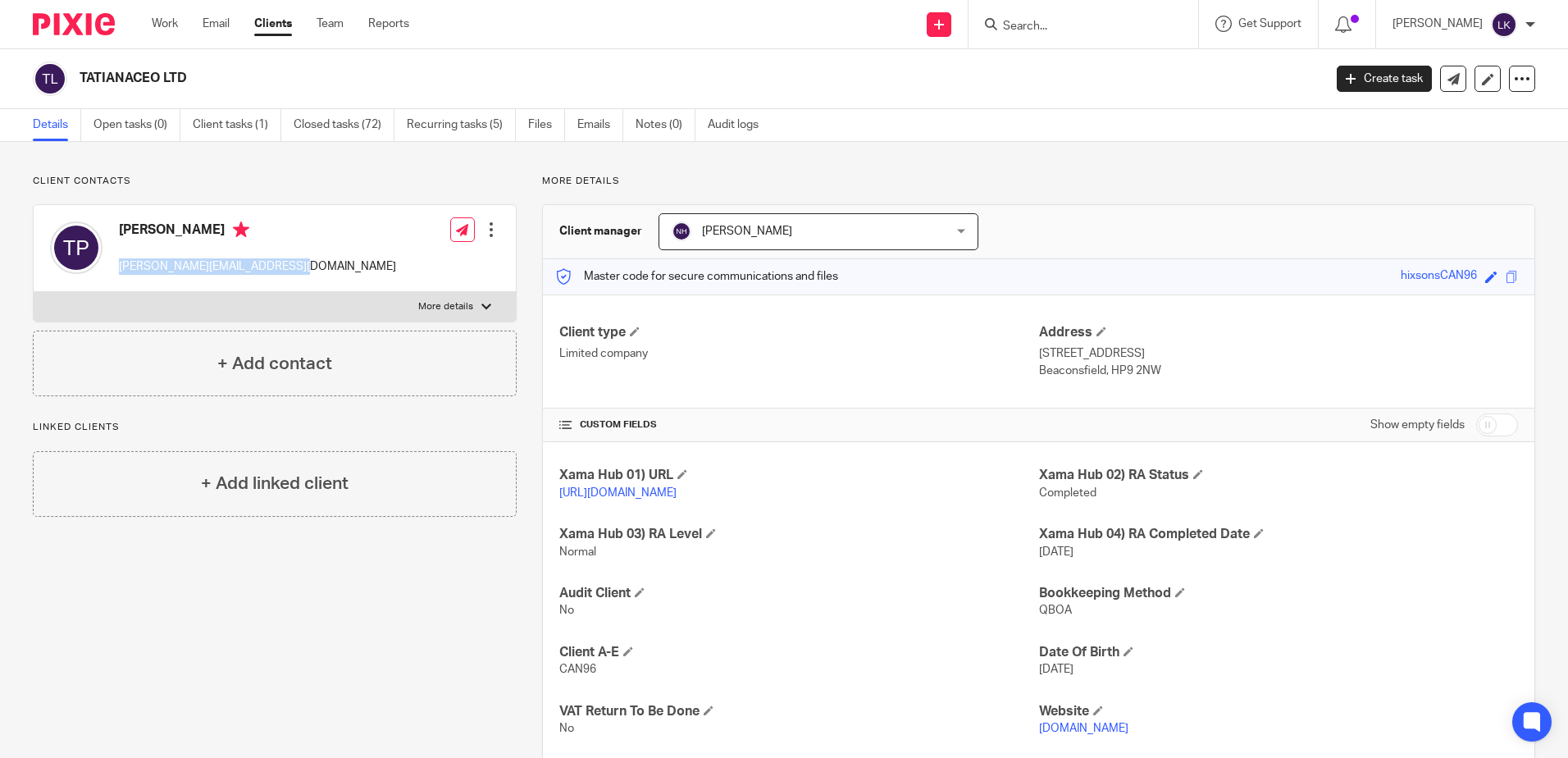
copy p "[PERSON_NAME][EMAIL_ADDRESS][DOMAIN_NAME]"
click at [1021, 23] on input "Search" at bounding box center [1075, 26] width 148 height 15
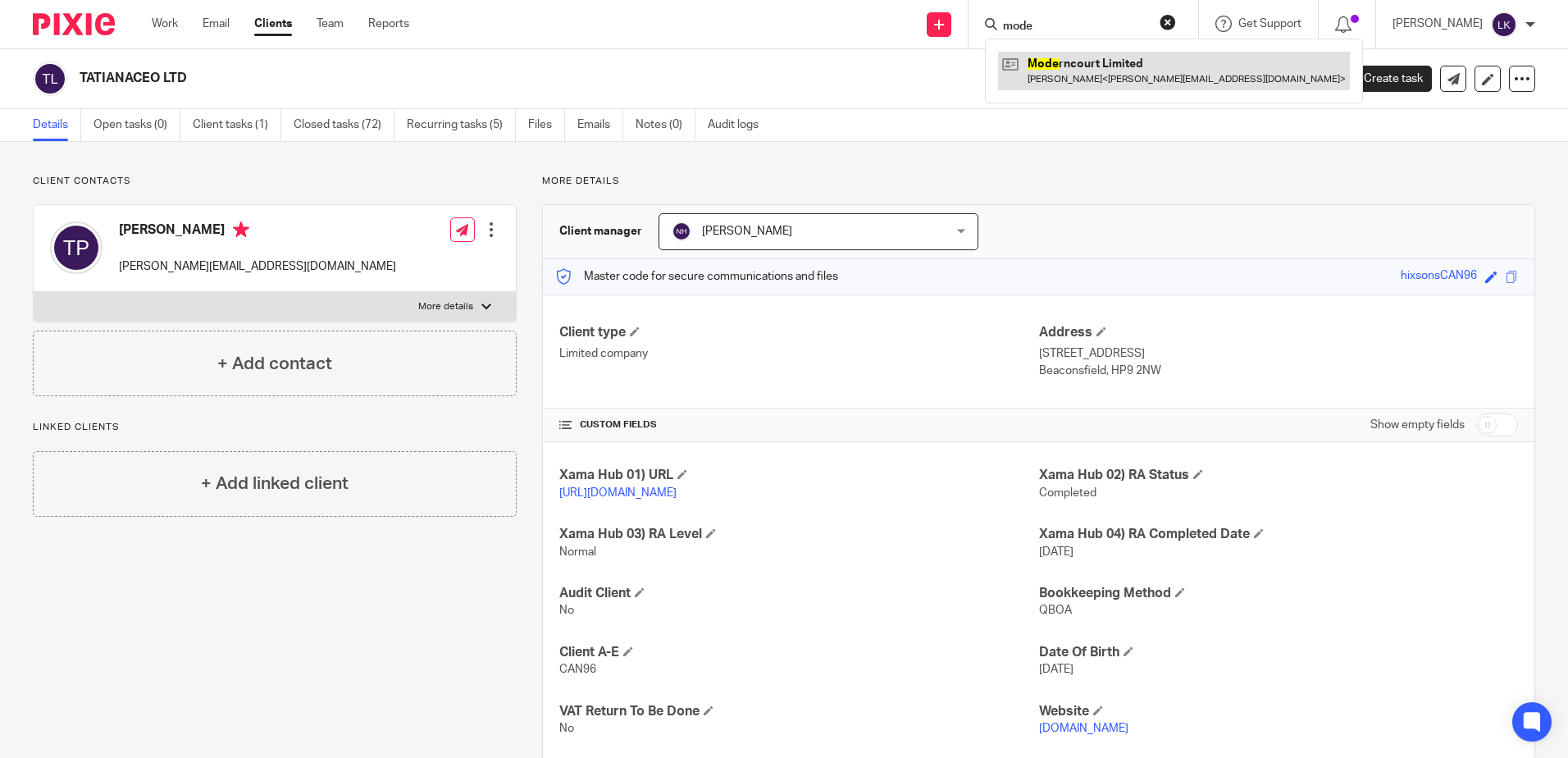
type input "mode"
click at [1087, 69] on link at bounding box center [1173, 70] width 352 height 38
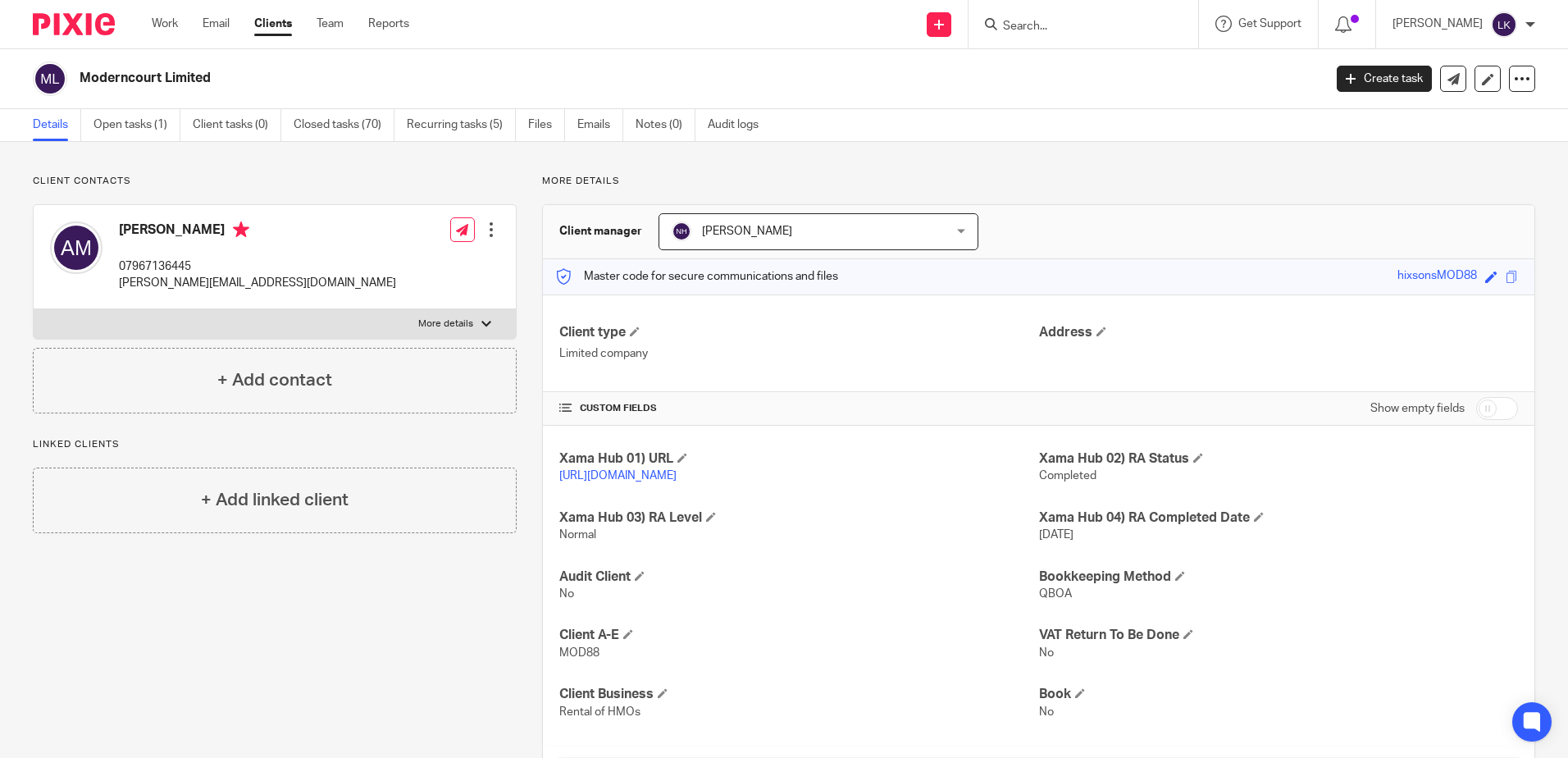
drag, startPoint x: 211, startPoint y: 79, endPoint x: 82, endPoint y: 75, distance: 129.1
click at [82, 75] on h2 "Moderncourt Limited" at bounding box center [571, 78] width 985 height 18
copy h2 "Moderncourt Limited"
click at [270, 86] on h2 "Moderncourt Limited" at bounding box center [571, 78] width 985 height 18
drag, startPoint x: 210, startPoint y: 76, endPoint x: 75, endPoint y: 70, distance: 135.1
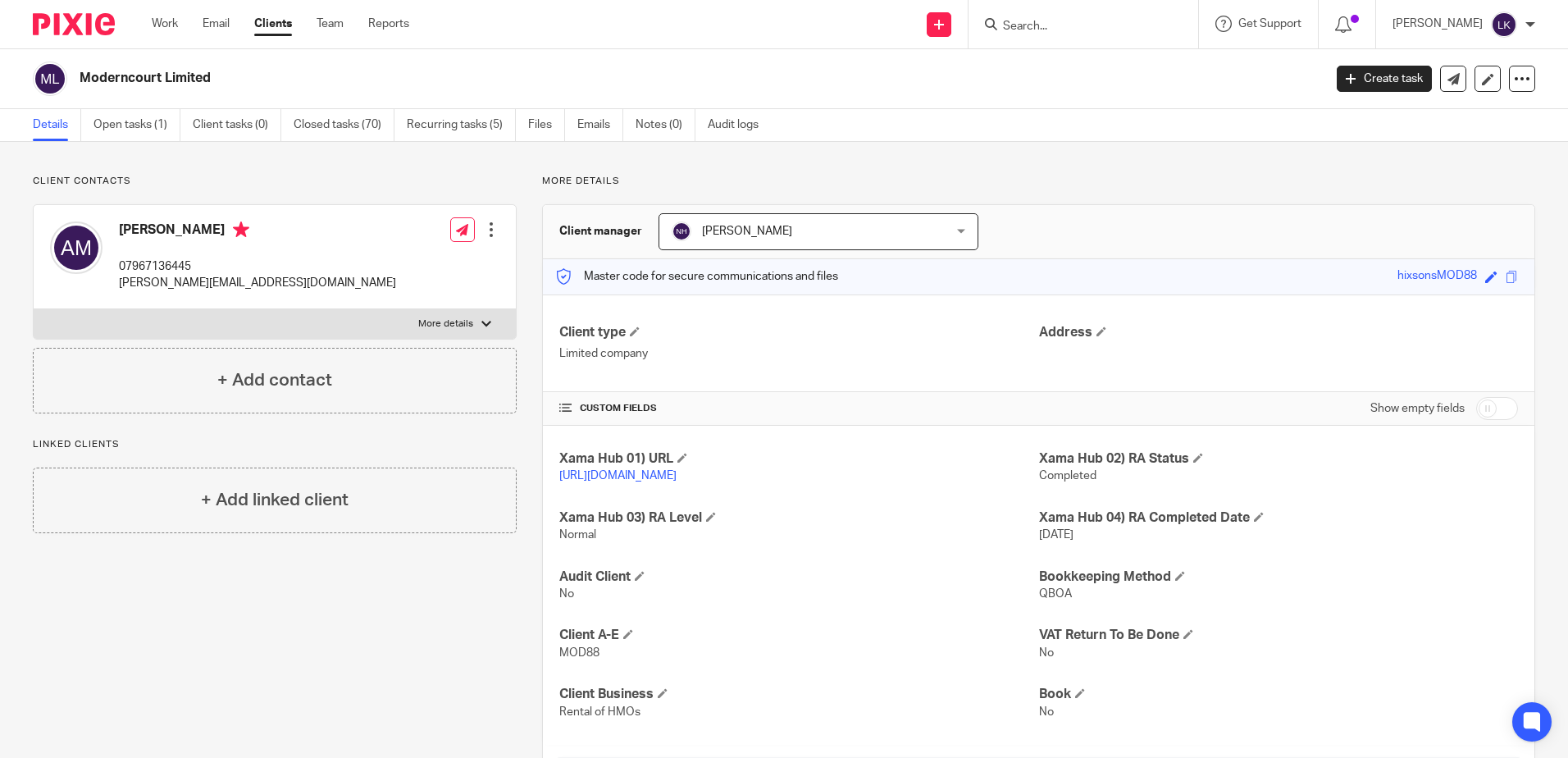
click at [75, 70] on div "Moderncourt Limited" at bounding box center [671, 78] width 1279 height 34
copy h2 "Moderncourt Limited"
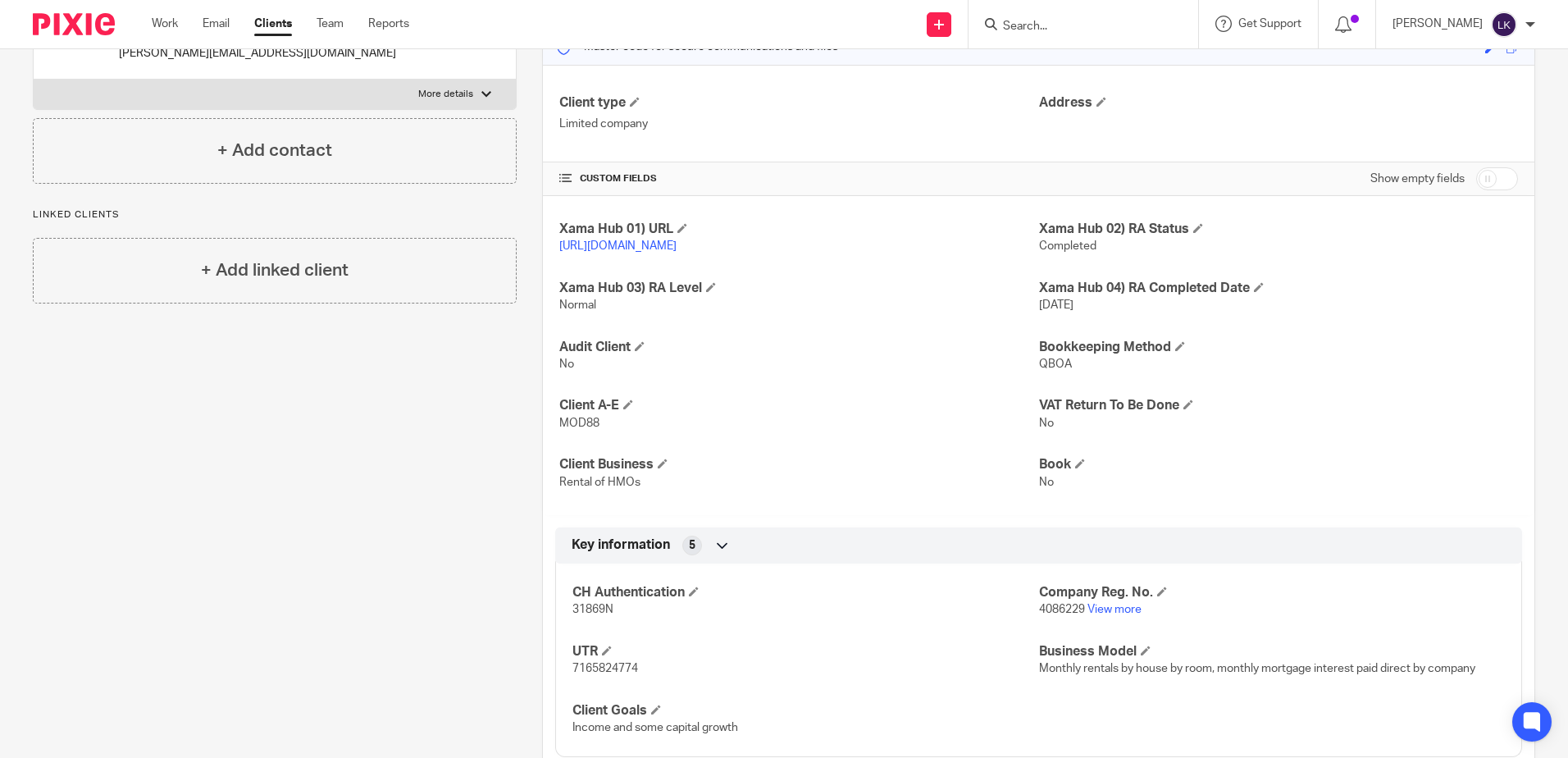
scroll to position [410, 0]
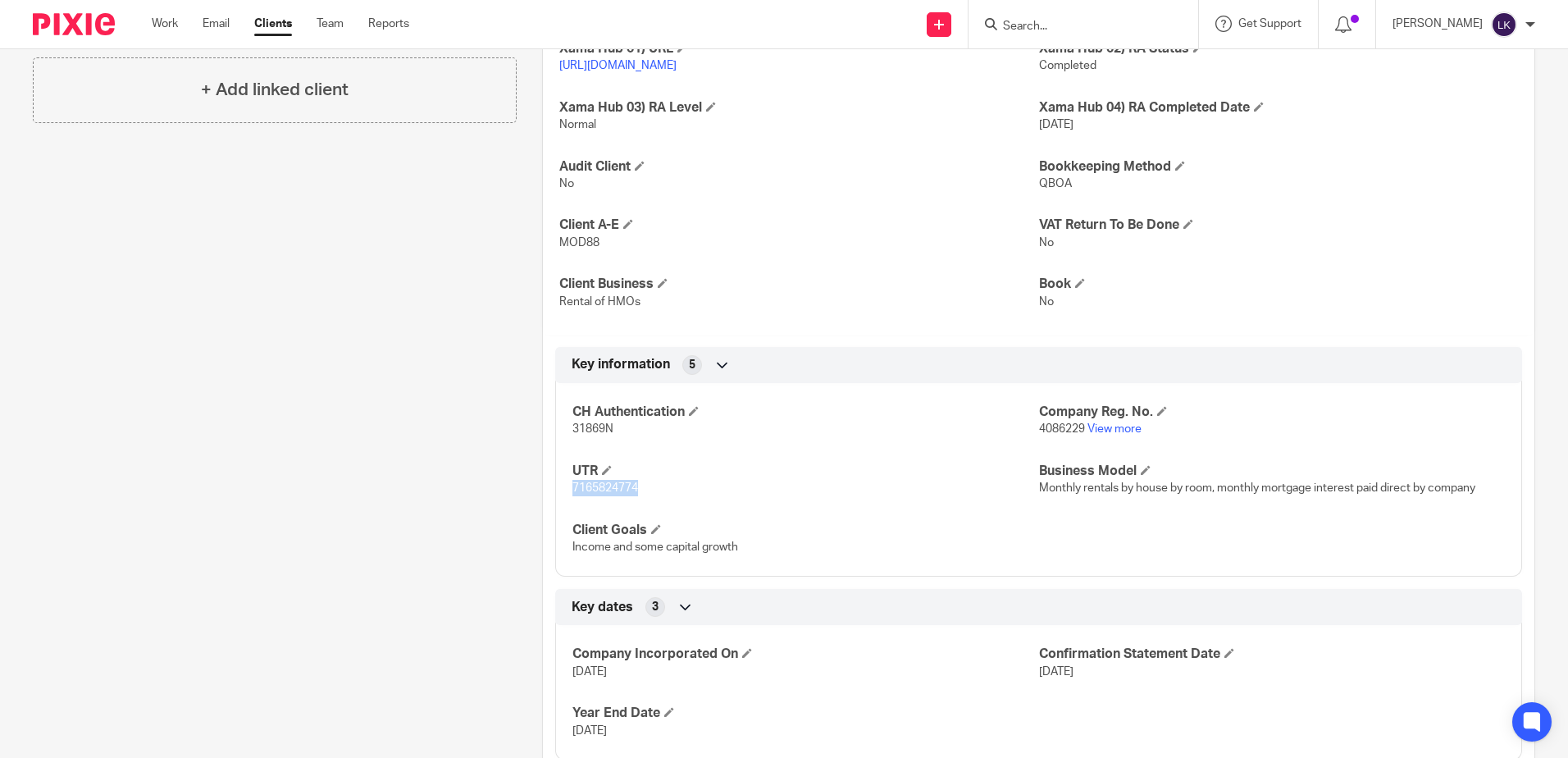
drag, startPoint x: 636, startPoint y: 508, endPoint x: 569, endPoint y: 508, distance: 67.0
click at [572, 496] on p "7165824774" at bounding box center [805, 488] width 466 height 17
copy span "7165824774"
click at [786, 437] on p "31869N" at bounding box center [805, 429] width 466 height 17
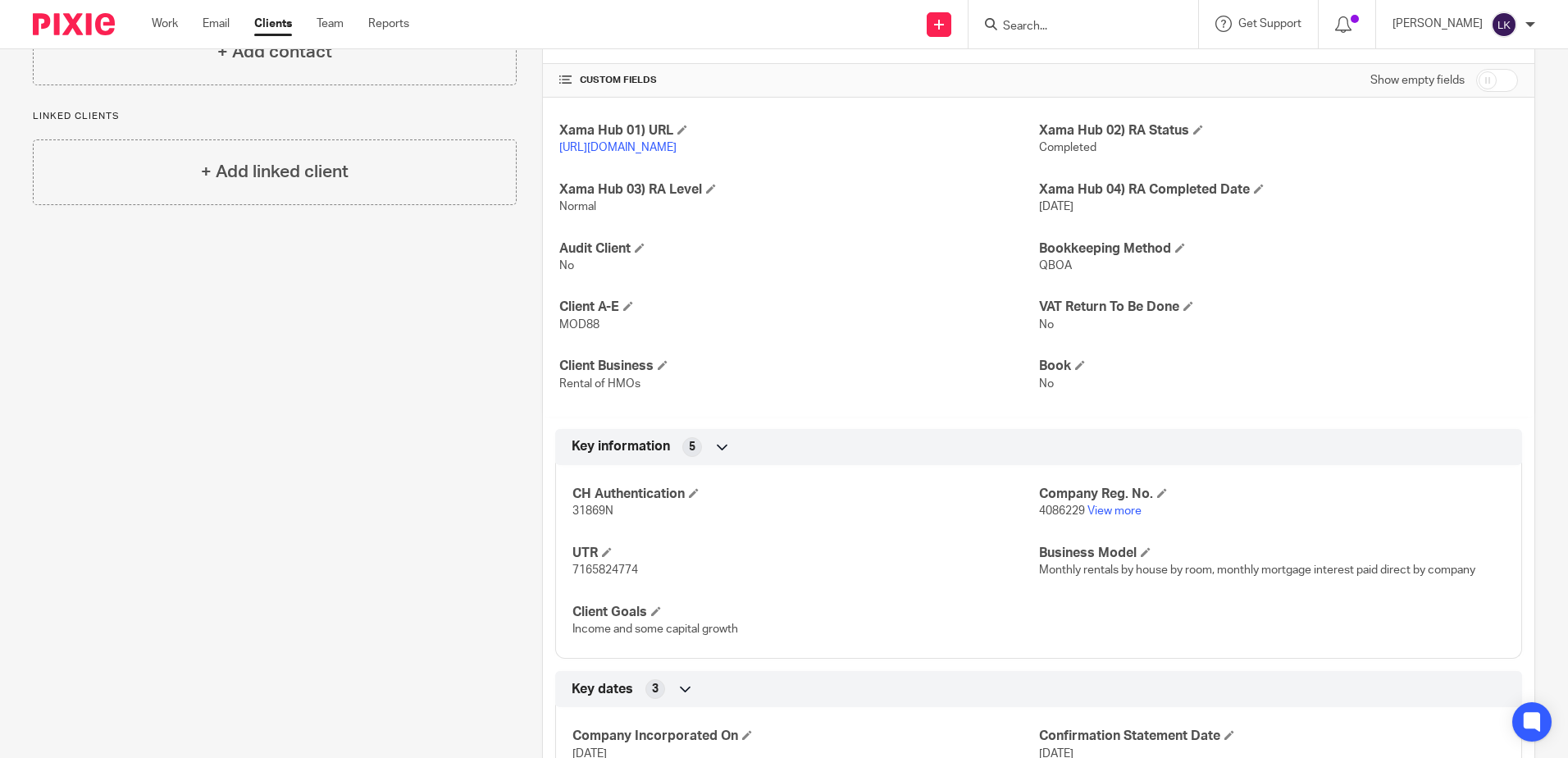
scroll to position [0, 0]
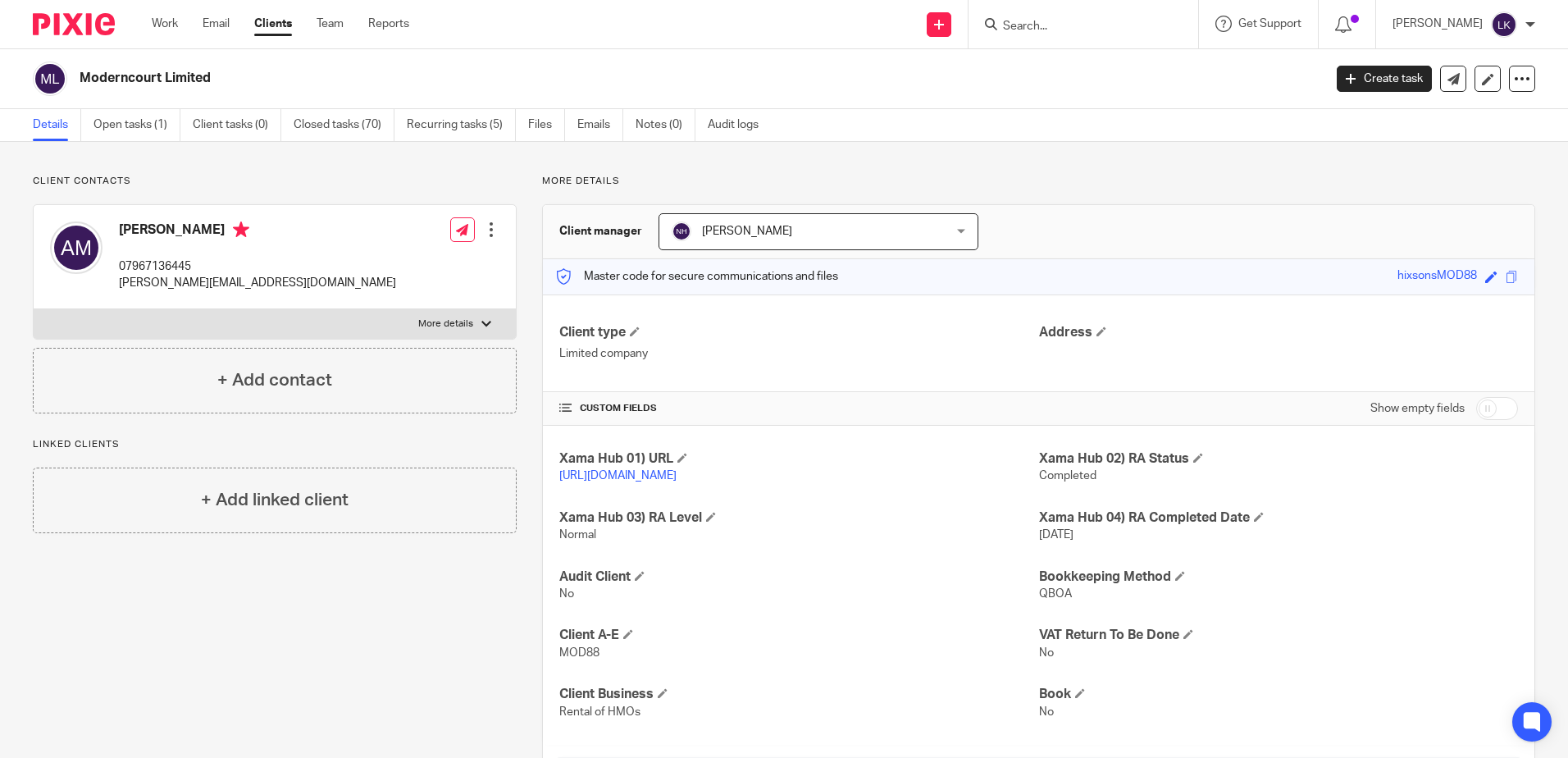
click at [1022, 20] on input "Search" at bounding box center [1075, 26] width 148 height 15
type input "t"
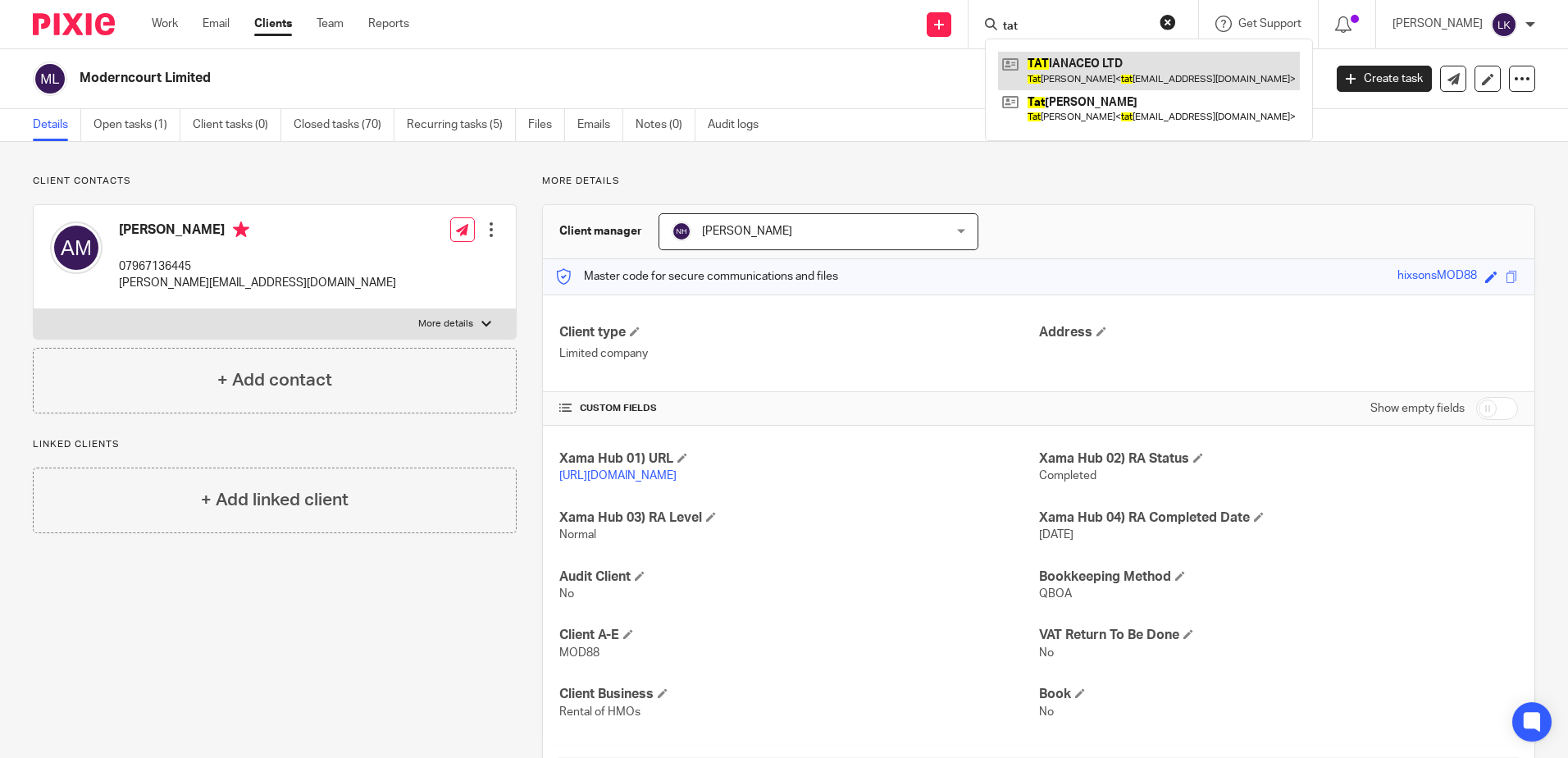
type input "tat"
click at [1081, 60] on link at bounding box center [1148, 70] width 301 height 38
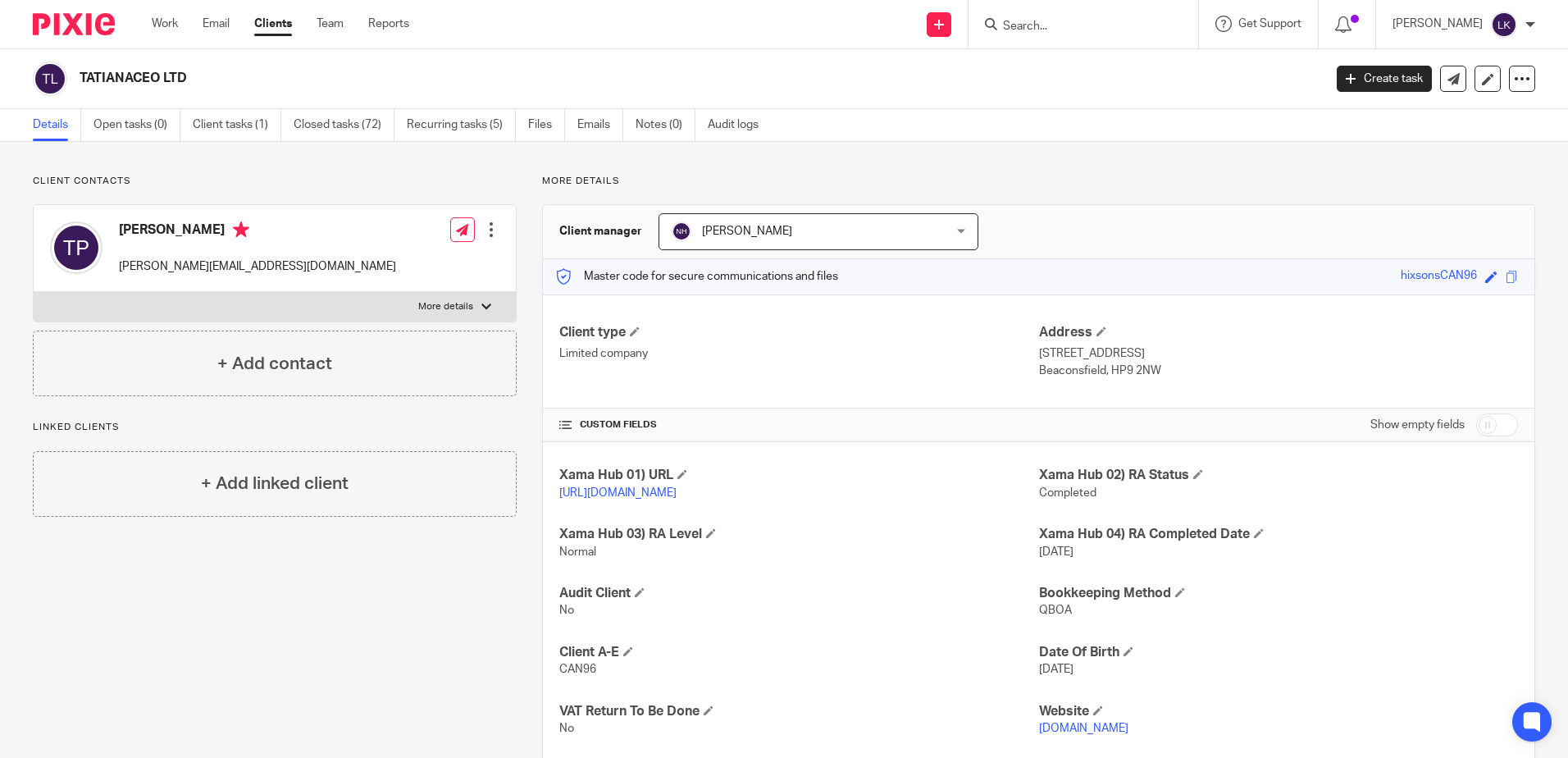
click at [1016, 23] on input "Search" at bounding box center [1075, 26] width 148 height 15
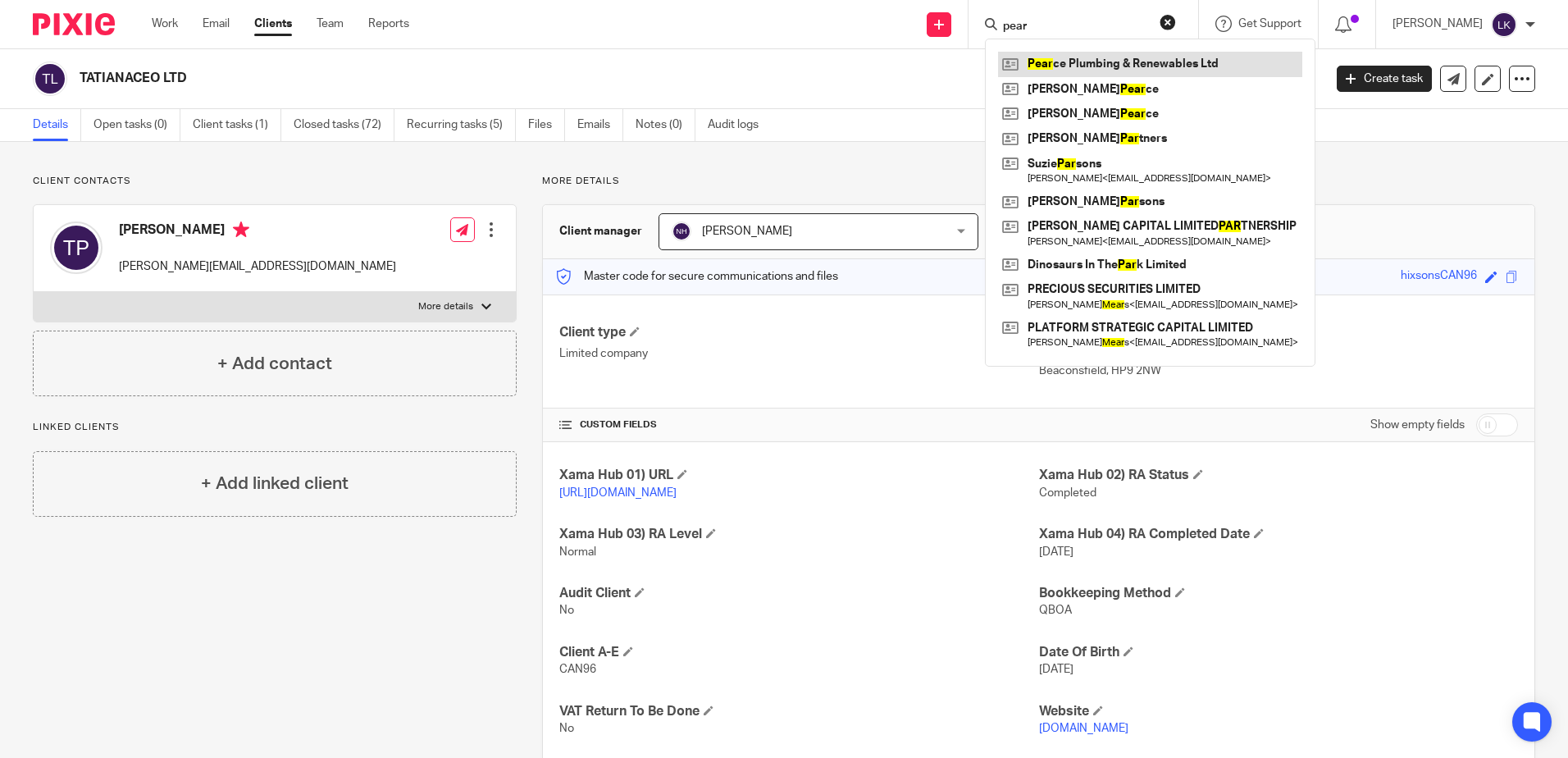
type input "pear"
click at [1062, 62] on link at bounding box center [1150, 64] width 304 height 25
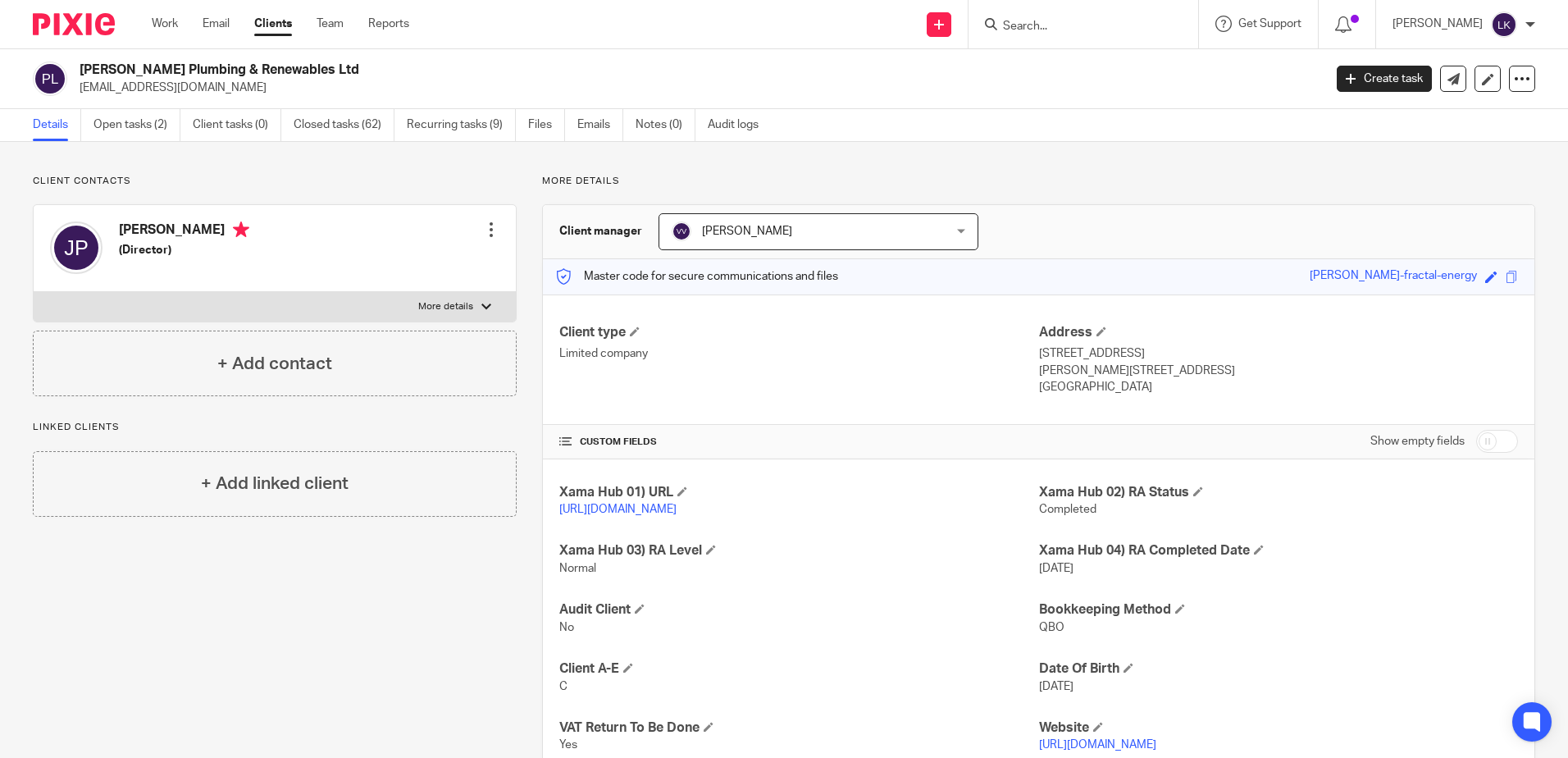
drag, startPoint x: 300, startPoint y: 69, endPoint x: 78, endPoint y: 67, distance: 222.0
click at [78, 67] on div "[PERSON_NAME] Plumbing & Renewables Ltd [EMAIL_ADDRESS][DOMAIN_NAME]" at bounding box center [671, 78] width 1279 height 34
copy h2 "[PERSON_NAME] Plumbing & Renewables Ltd"
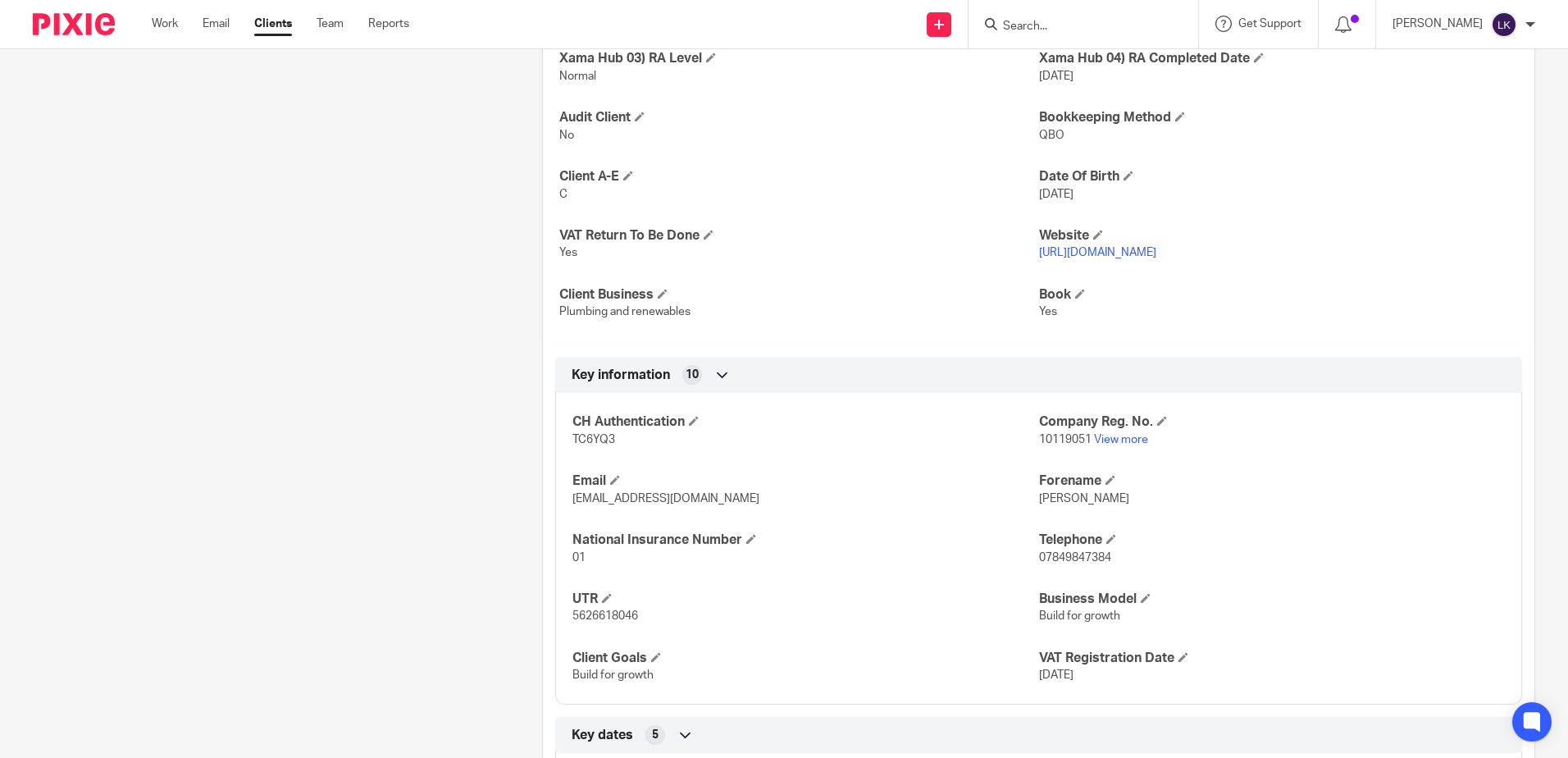
scroll to position [820, 0]
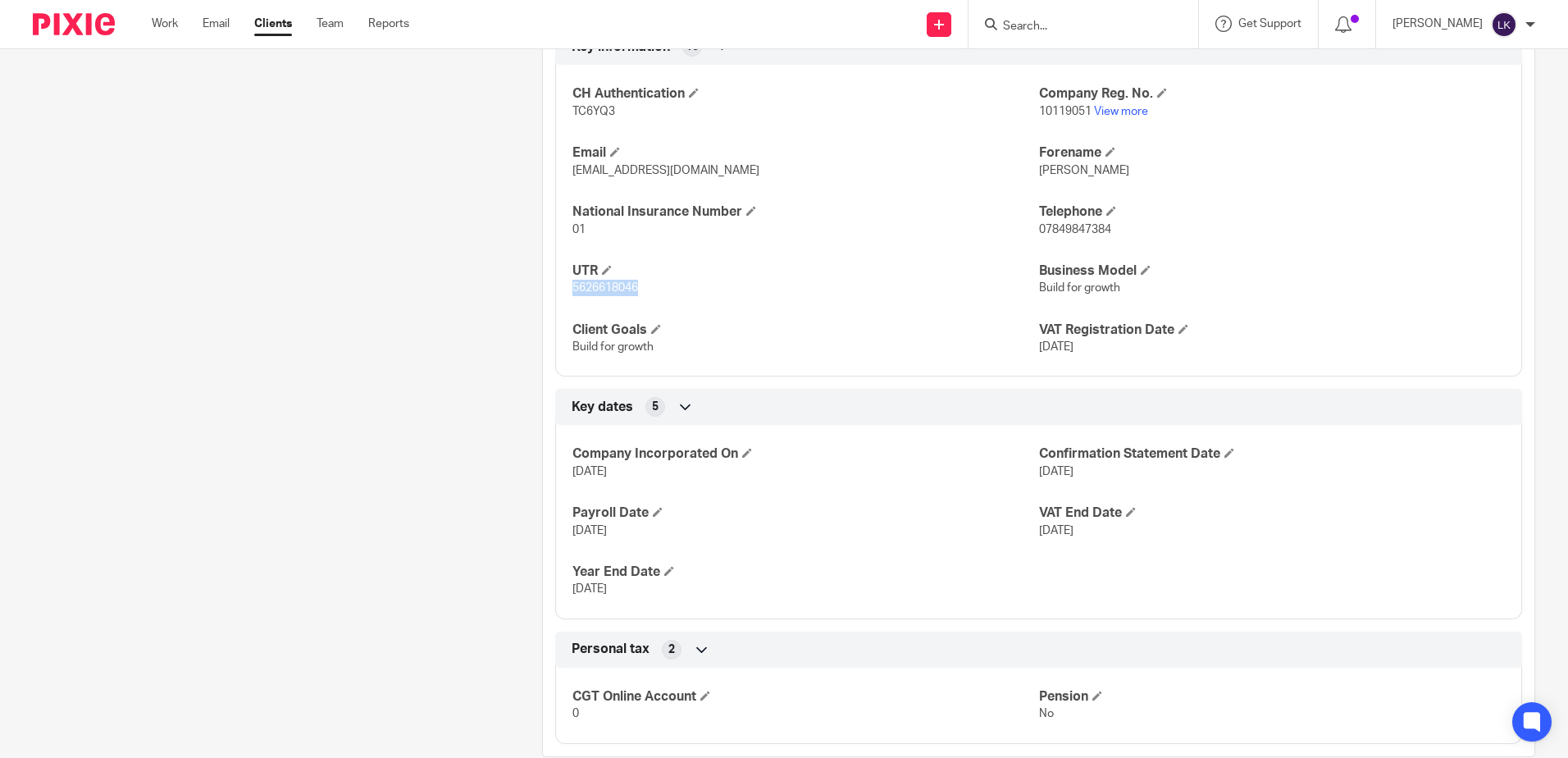
drag, startPoint x: 636, startPoint y: 305, endPoint x: 570, endPoint y: 306, distance: 66.0
click at [572, 296] on p "5626618046" at bounding box center [805, 288] width 466 height 17
copy span "5626618046"
